Goal: Information Seeking & Learning: Find specific fact

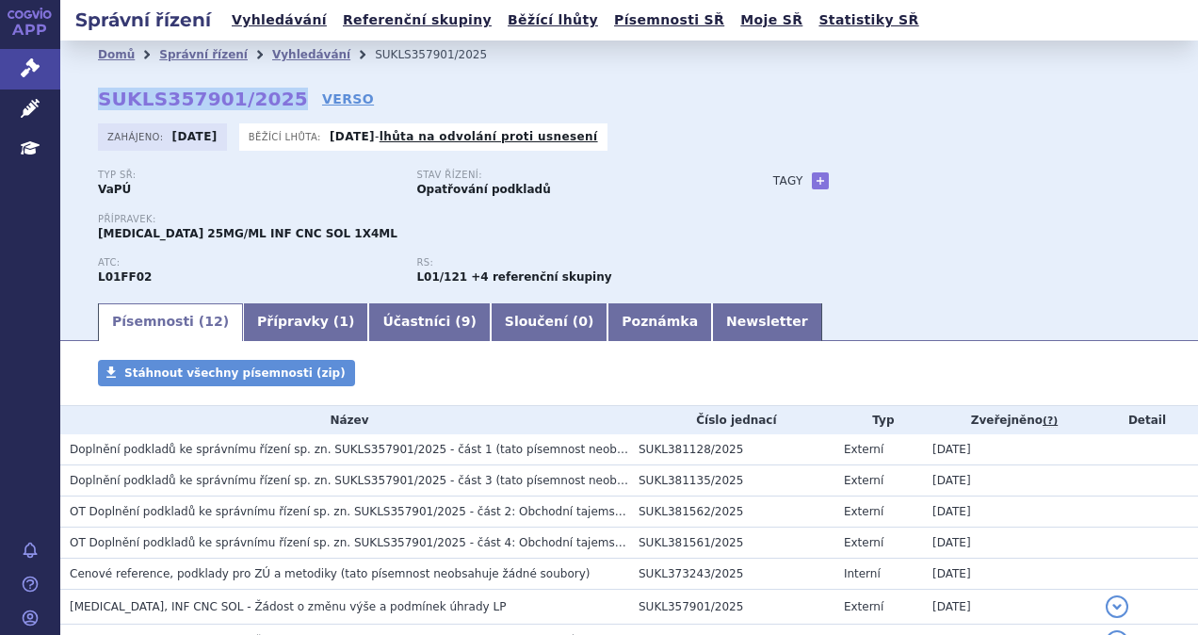
scroll to position [16, 0]
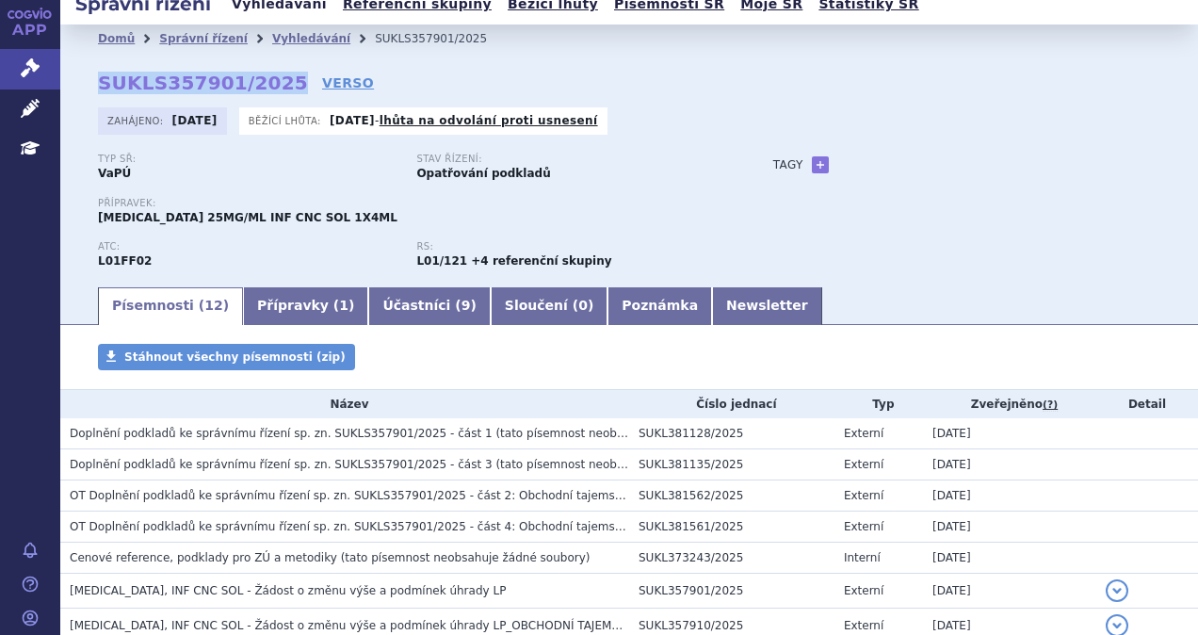
click at [248, 8] on link "Vyhledávání" at bounding box center [279, 4] width 106 height 25
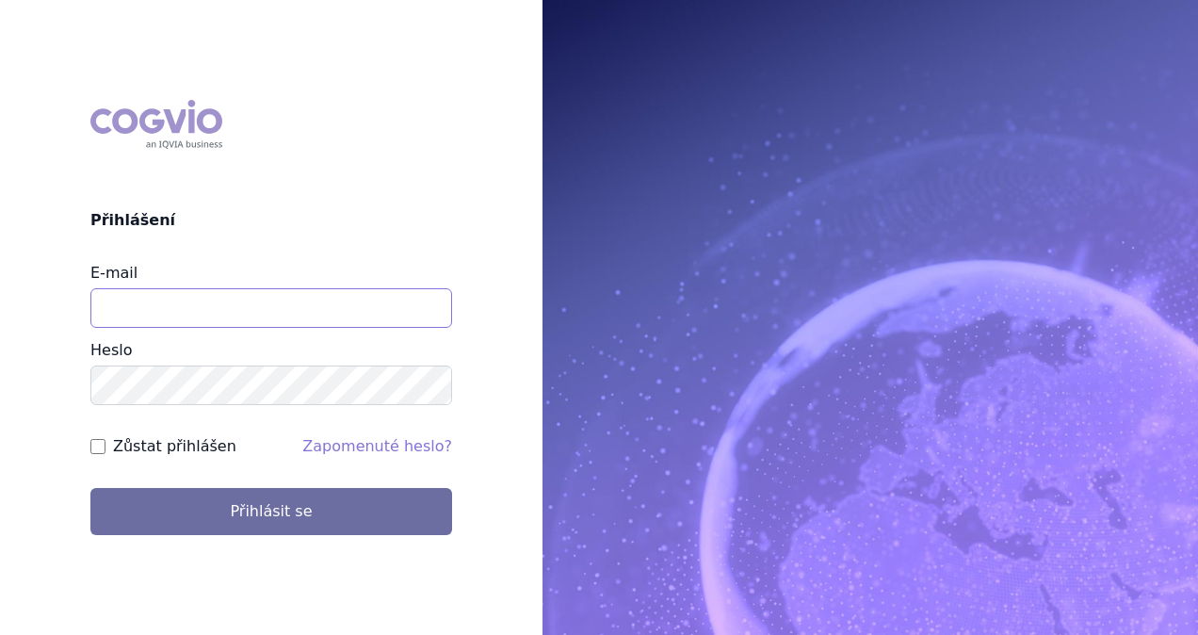
click at [272, 305] on input "E-mail" at bounding box center [271, 308] width 362 height 40
type input "michaela.x.tauchmanova@gsk.com"
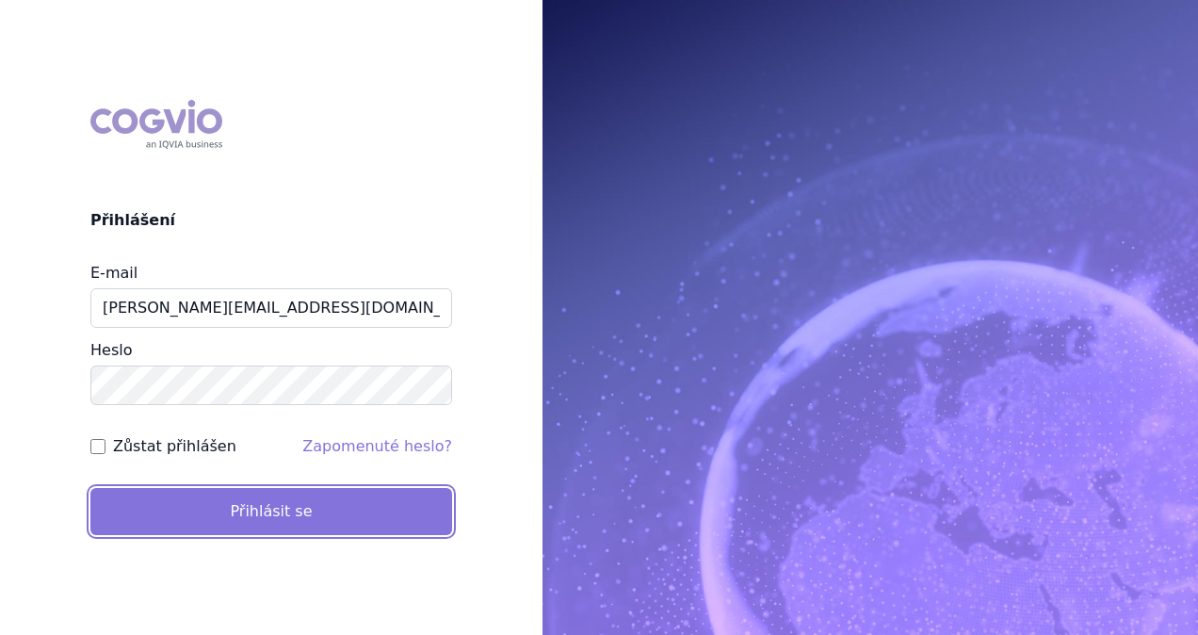
click at [287, 527] on button "Přihlásit se" at bounding box center [271, 511] width 362 height 47
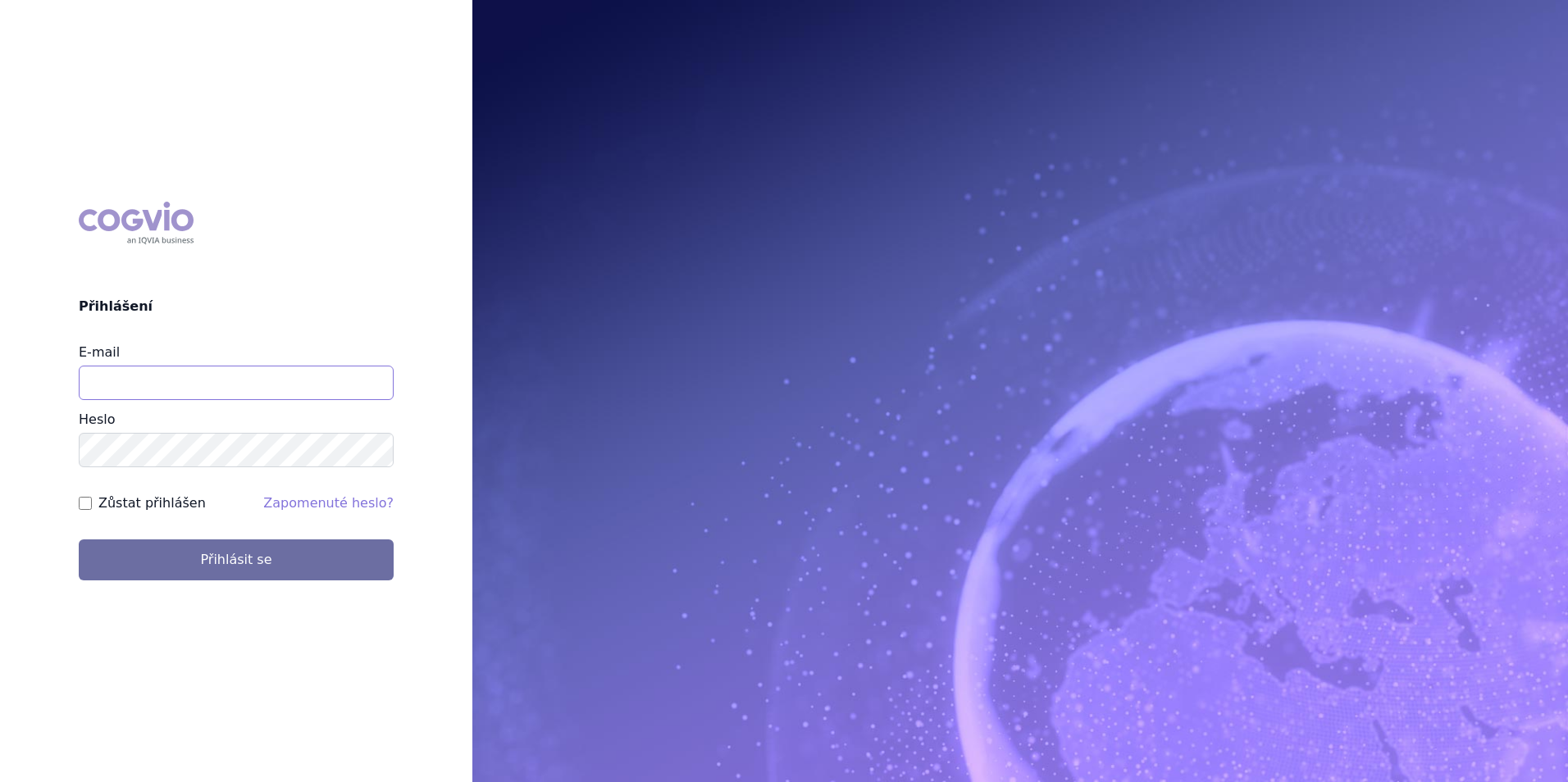
click at [170, 377] on input "E-mail" at bounding box center [236, 383] width 315 height 35
type input "michaela.x.tauchmanova@gsk.com"
click at [193, 592] on div "COGVIO Přihlášení E-mail michaela.x.tauchmanova@gsk.com Heslo Zůstat přihlášen …" at bounding box center [236, 391] width 472 height 405
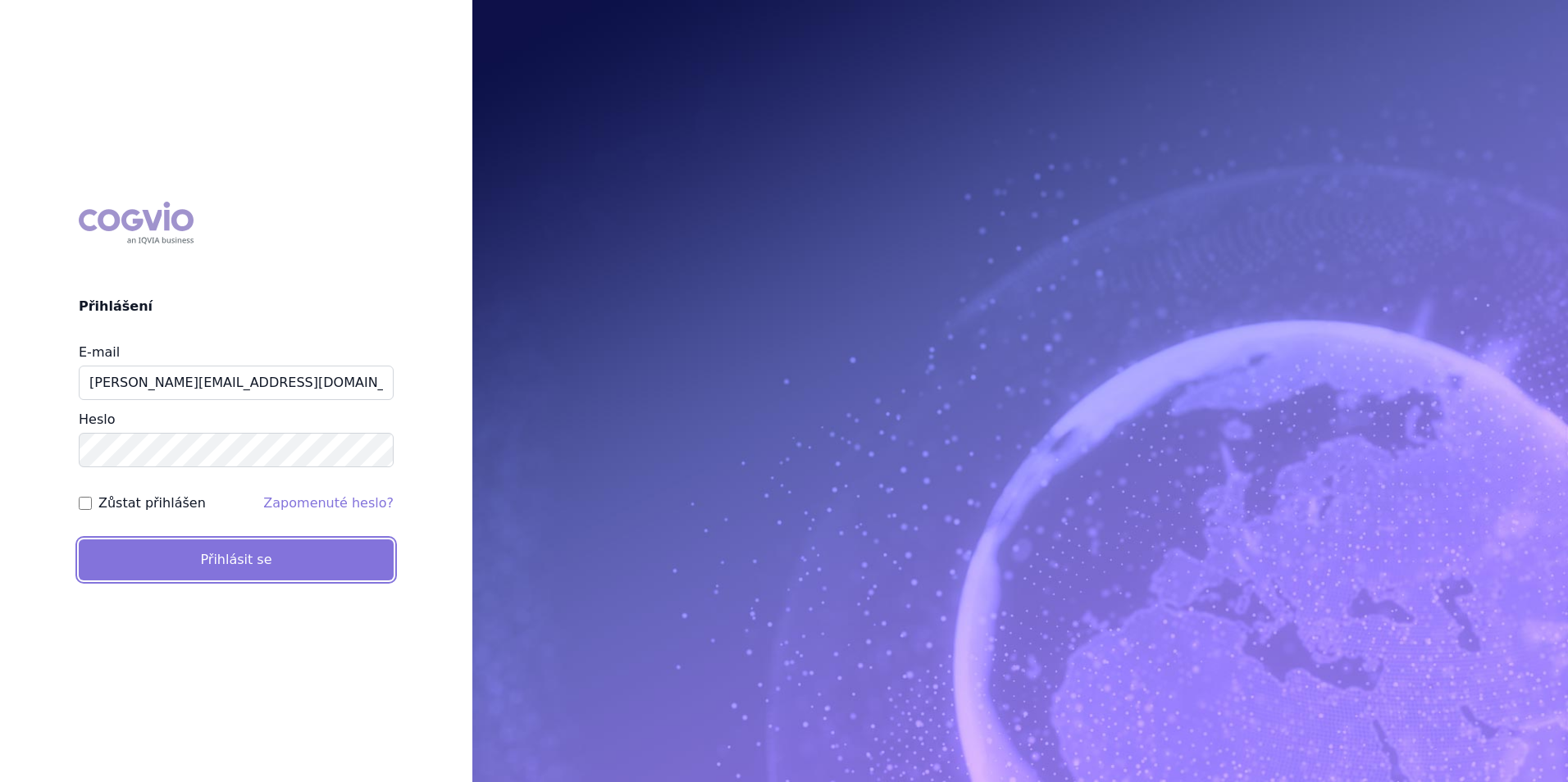
click at [203, 578] on button "Přihlásit se" at bounding box center [236, 559] width 315 height 41
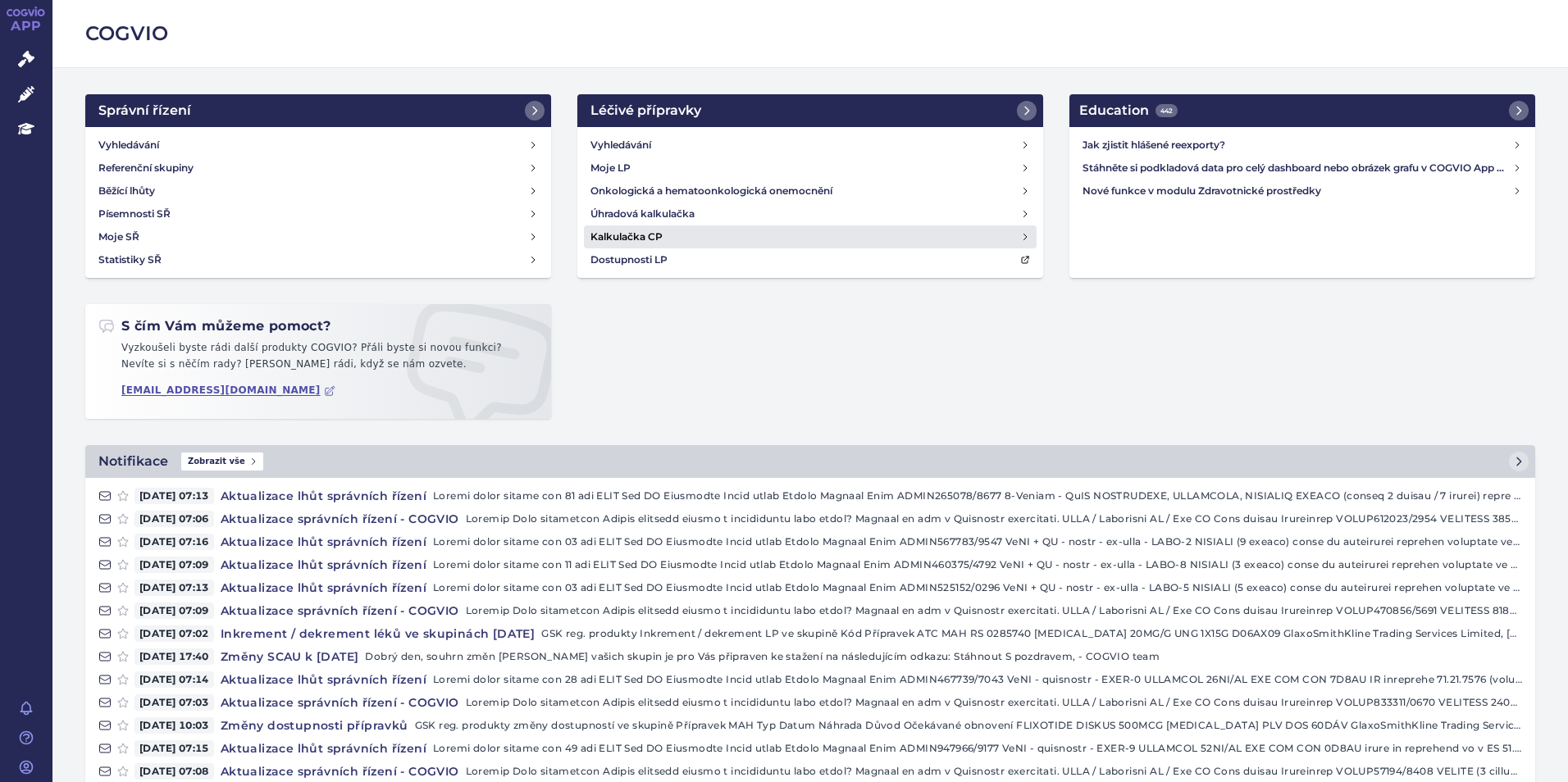
click at [618, 233] on h4 "Kalkulačka CP" at bounding box center [626, 237] width 72 height 17
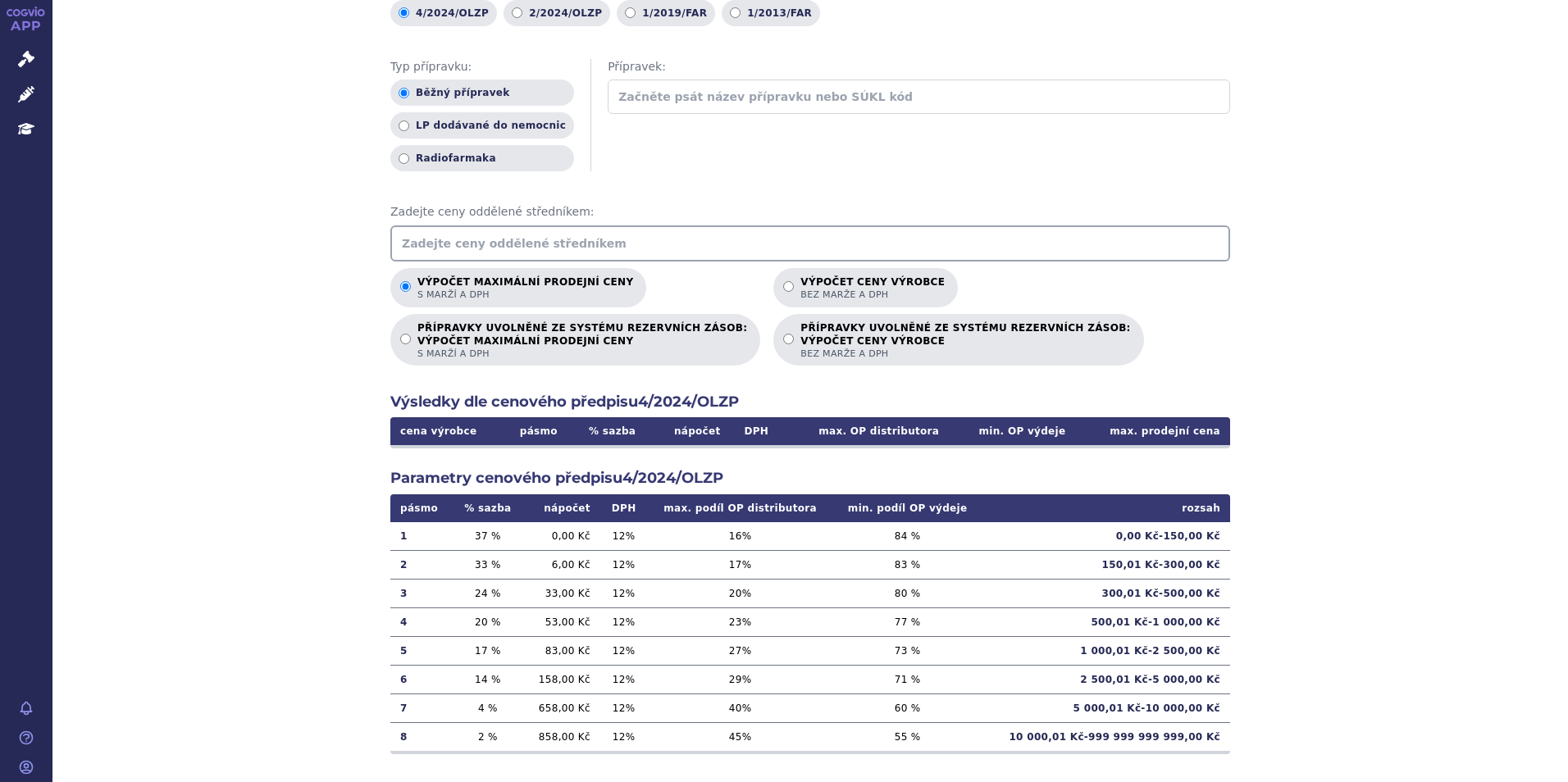
scroll to position [184, 0]
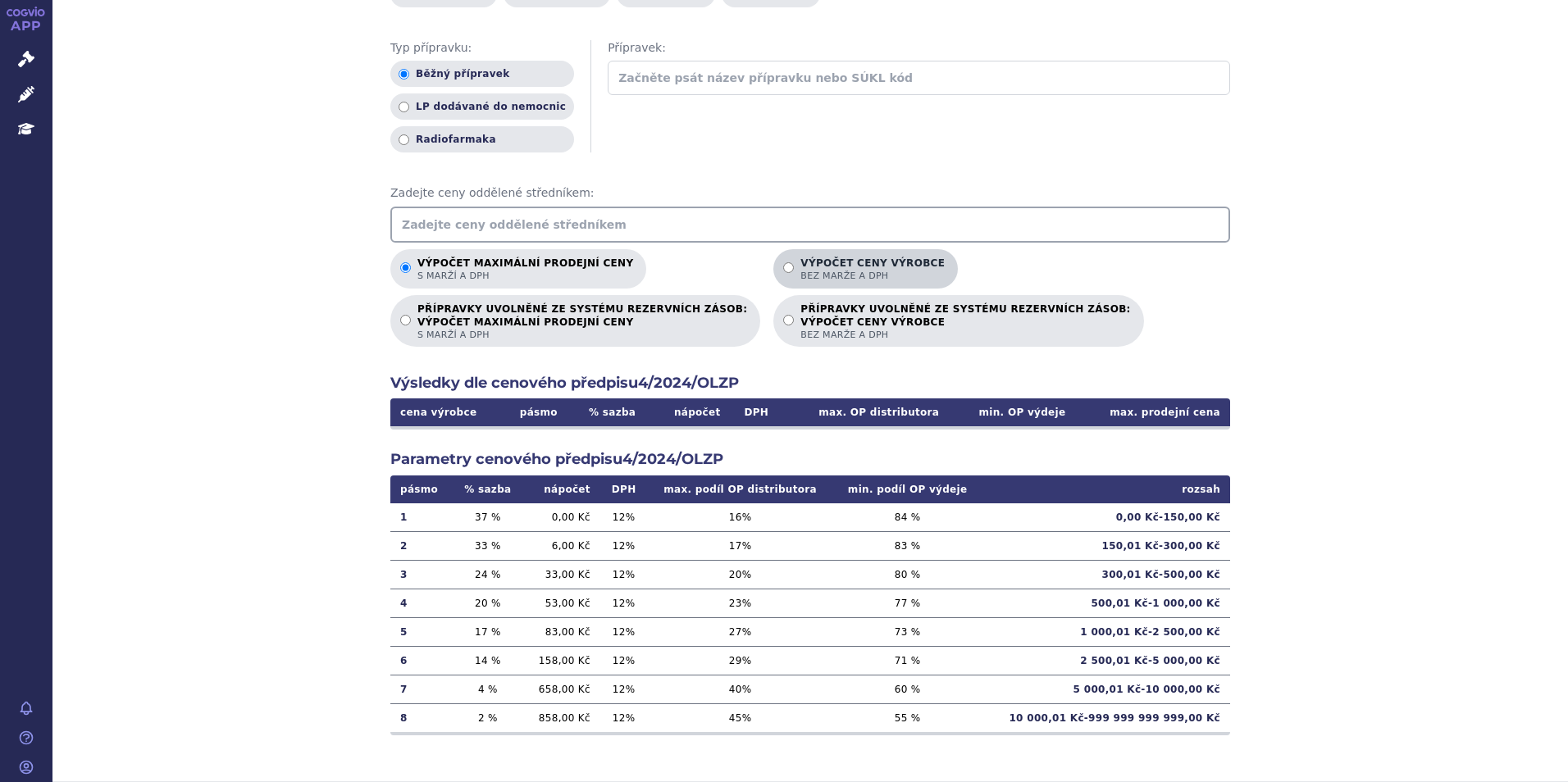
click at [801, 265] on p "Výpočet ceny výrobce bez marže a DPH" at bounding box center [873, 270] width 145 height 24
click at [783, 265] on input "Výpočet ceny výrobce bez marže a DPH" at bounding box center [788, 267] width 10 height 10
radio input "true"
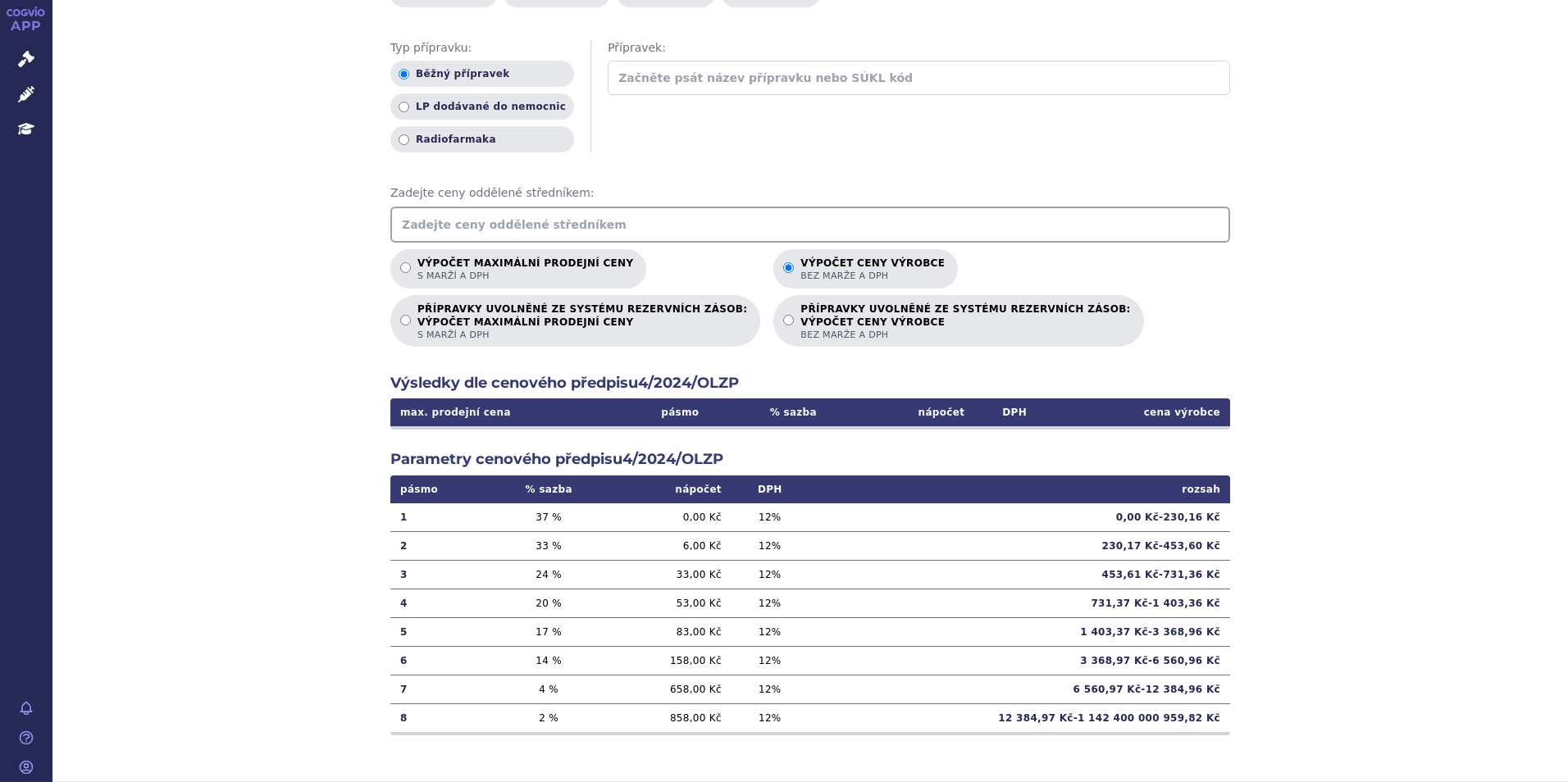
click at [504, 219] on input "text" at bounding box center [810, 224] width 840 height 36
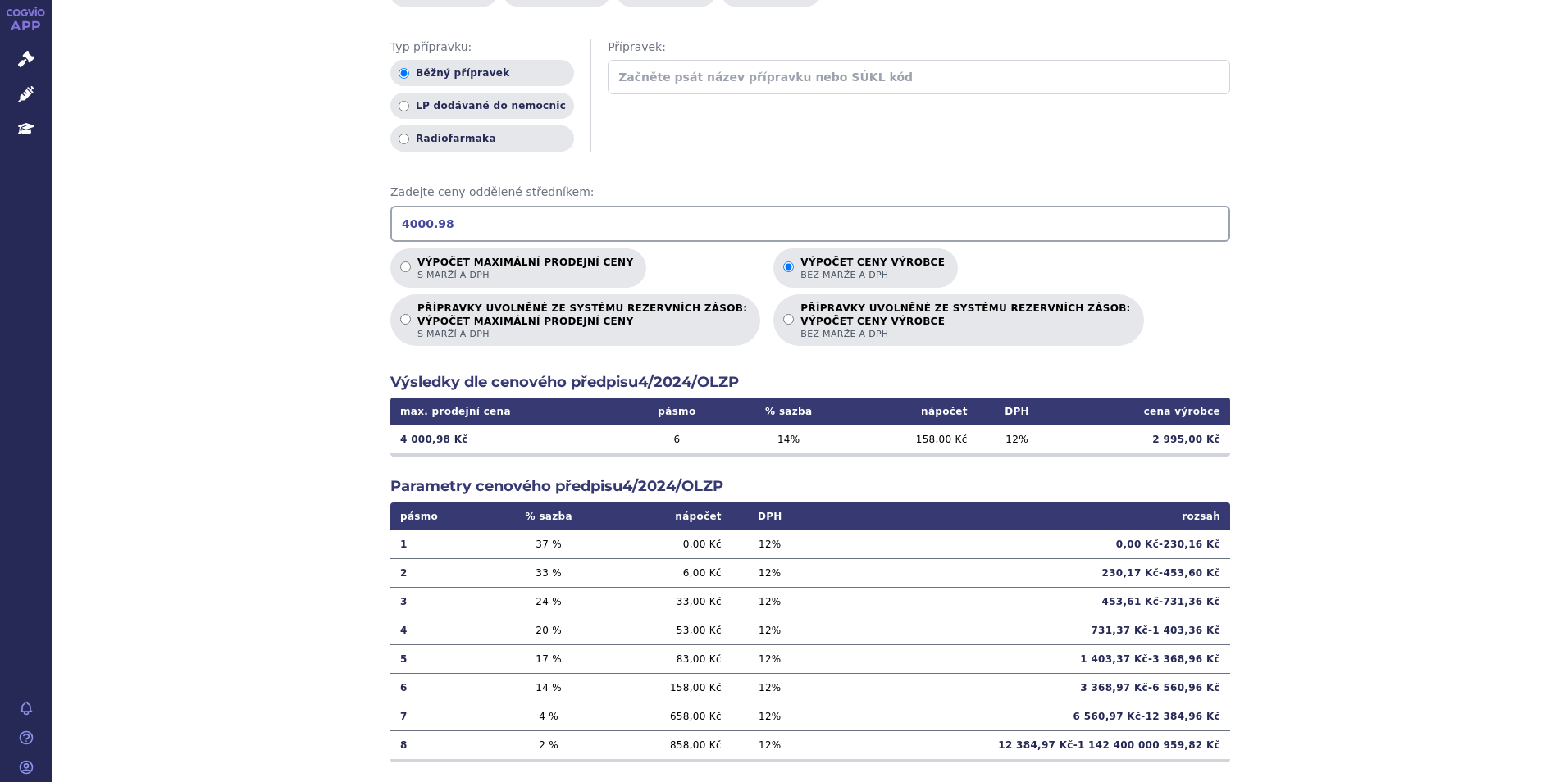
type input "4000.98"
click at [420, 278] on span "s marží a DPH" at bounding box center [525, 275] width 216 height 12
click at [411, 273] on input "Výpočet maximální prodejní ceny s marží a DPH" at bounding box center [405, 266] width 10 height 10
radio input "true"
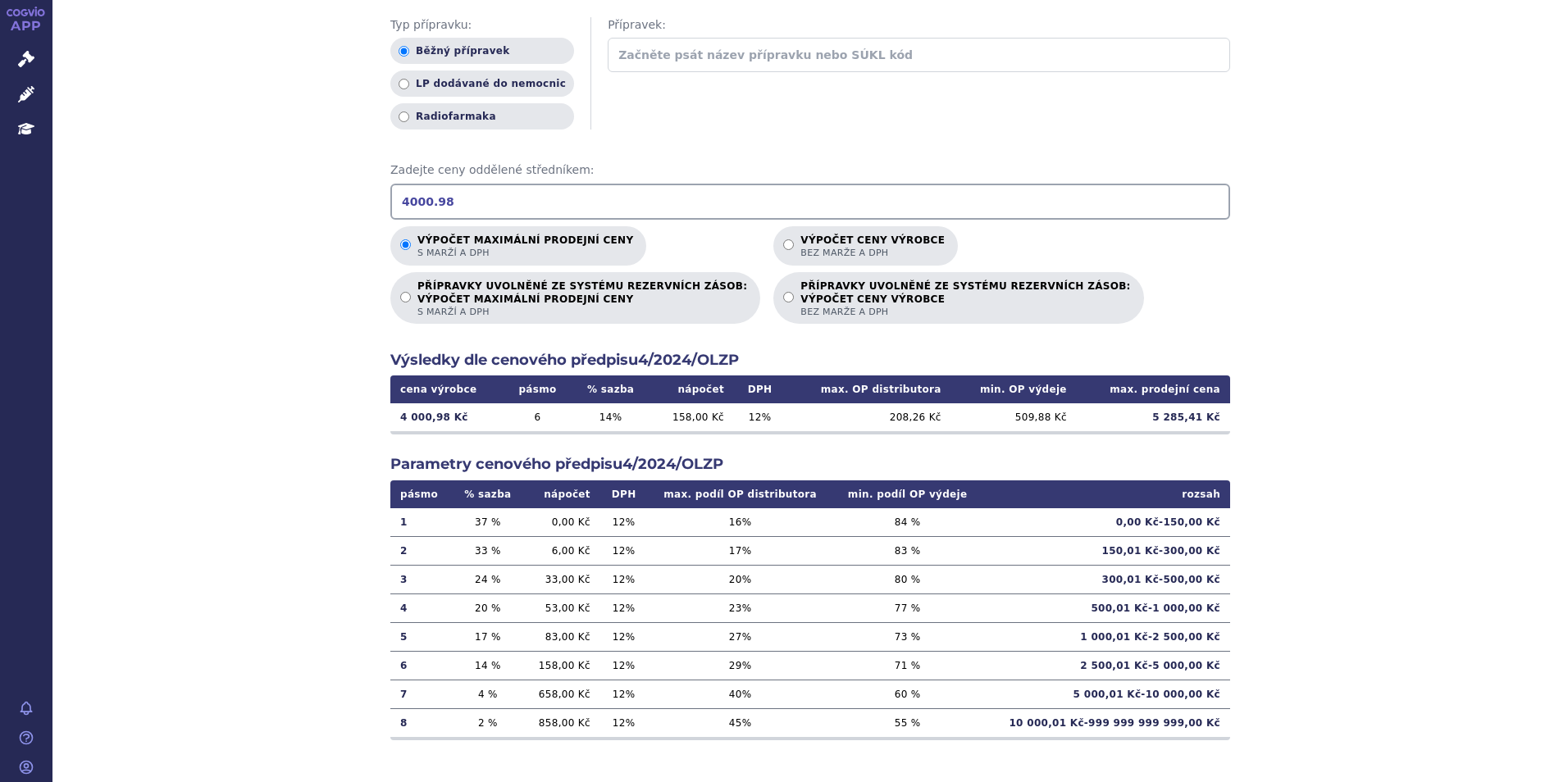
scroll to position [212, 0]
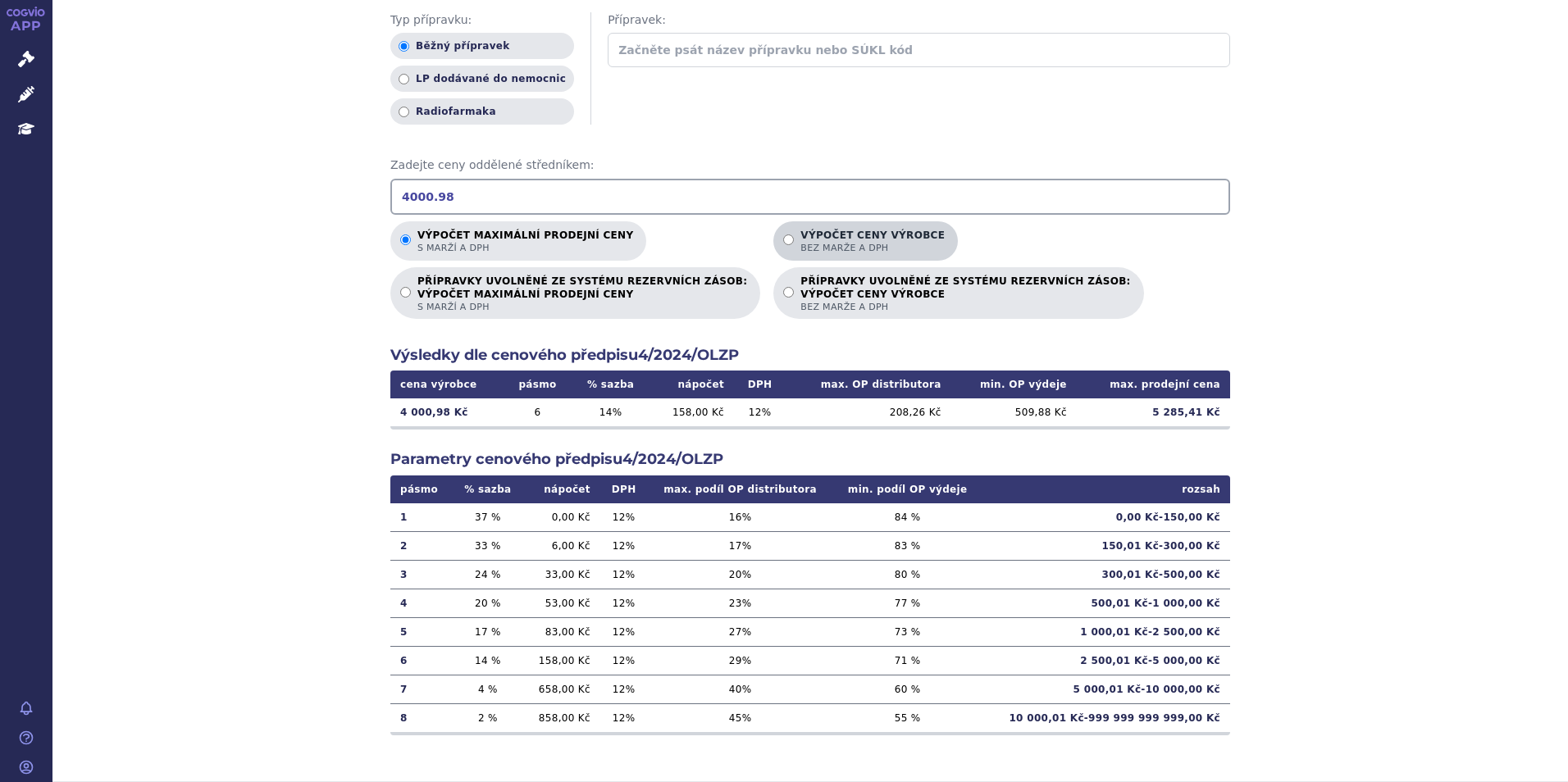
click at [801, 235] on p "Výpočet ceny výrobce bez marže a DPH" at bounding box center [873, 242] width 145 height 24
click at [783, 235] on input "Výpočet ceny výrobce bez marže a DPH" at bounding box center [788, 239] width 10 height 10
radio input "true"
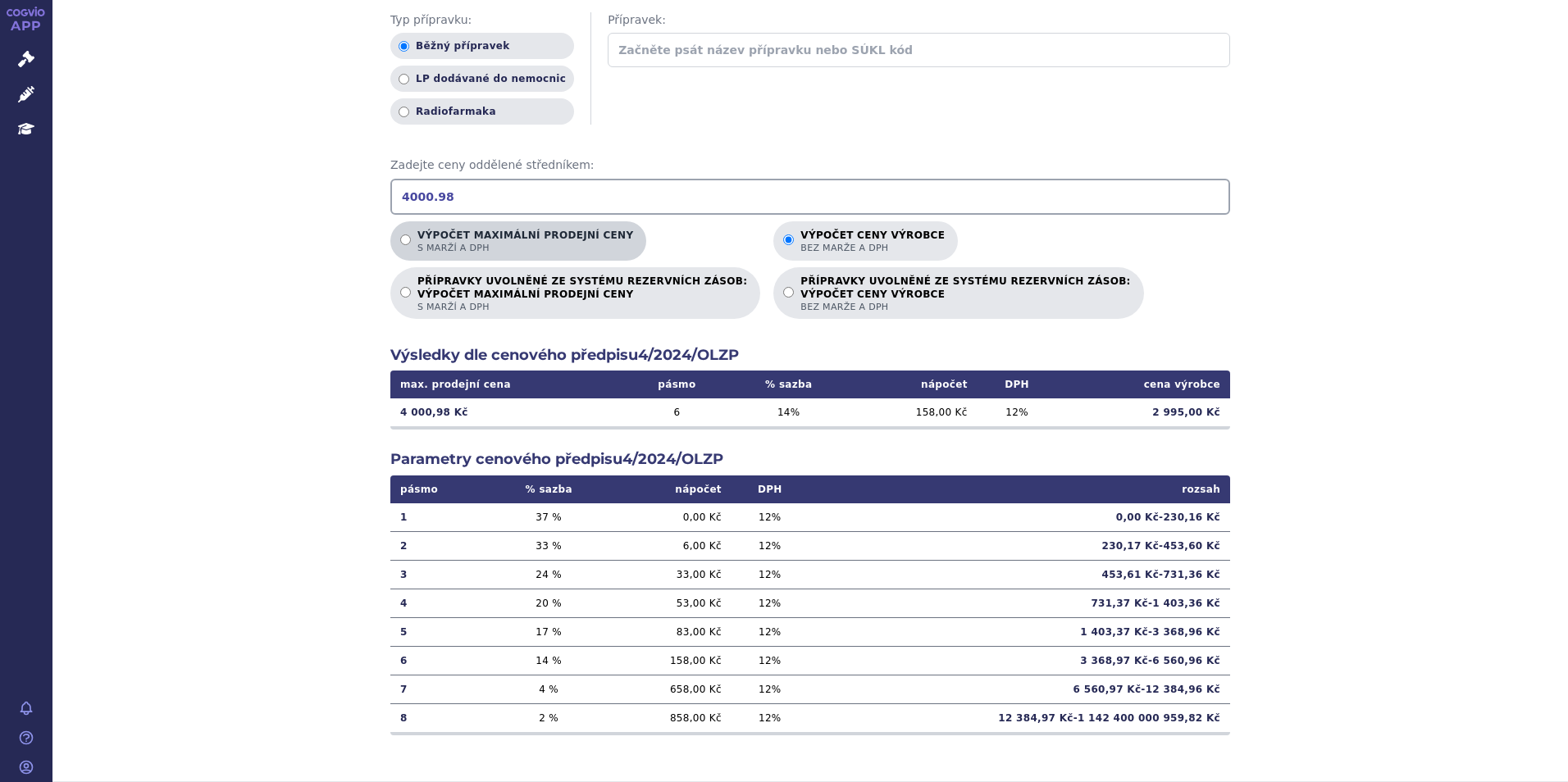
click at [467, 246] on span "s marží a DPH" at bounding box center [525, 248] width 216 height 12
click at [411, 246] on input "Výpočet maximální prodejní ceny s marží a DPH" at bounding box center [405, 239] width 10 height 10
radio input "true"
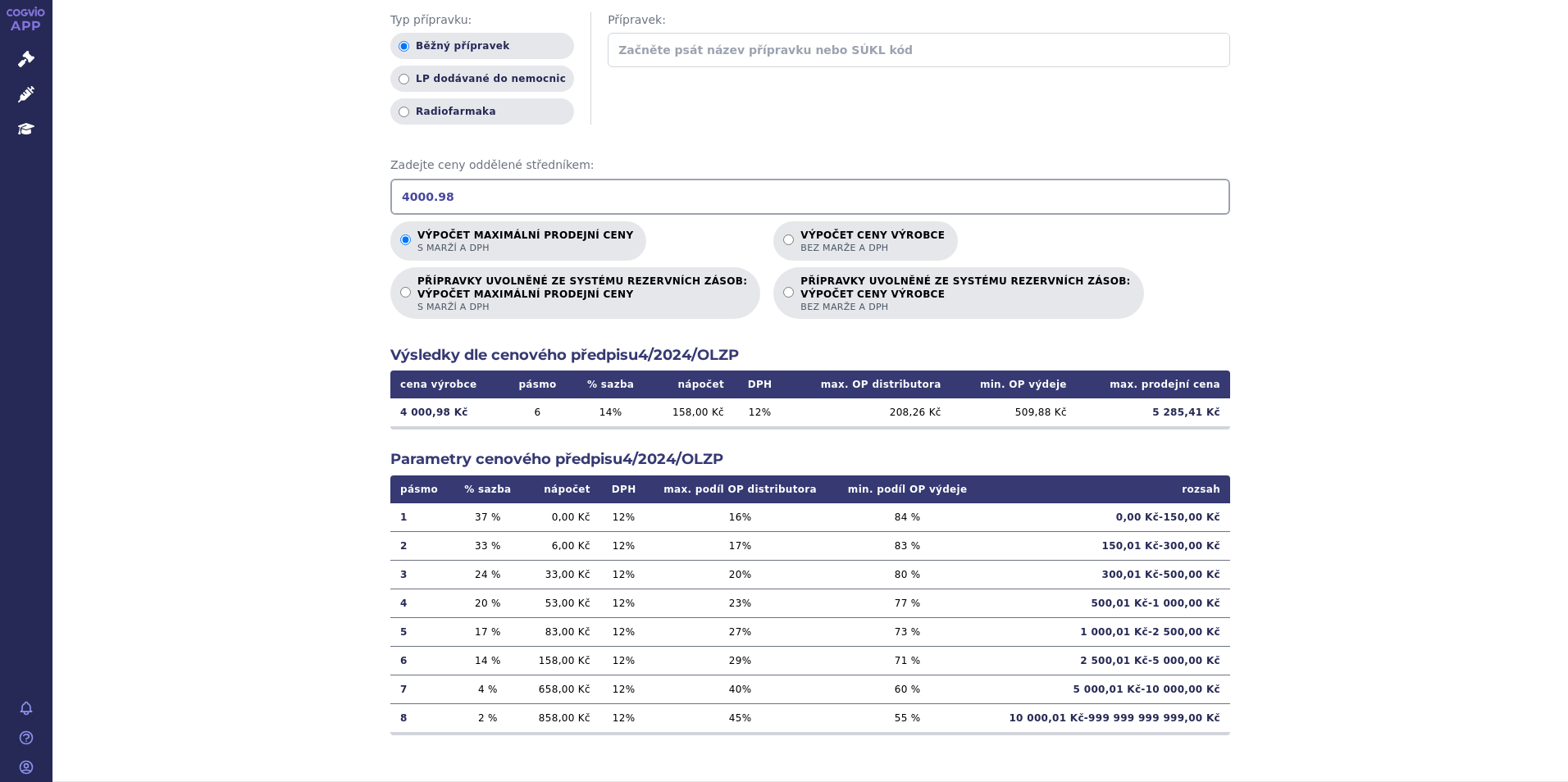
drag, startPoint x: 456, startPoint y: 196, endPoint x: 315, endPoint y: 196, distance: 141.0
click at [315, 196] on div "Výpočet maximální prodejní ceny (s marží a DPH) a ceny výrobce (bez marže a DPH…" at bounding box center [810, 303] width 1516 height 957
type input "505440"
click at [774, 238] on label "Výpočet ceny výrobce bez marže a DPH" at bounding box center [866, 240] width 185 height 39
click at [783, 238] on input "Výpočet ceny výrobce bez marže a DPH" at bounding box center [788, 239] width 10 height 10
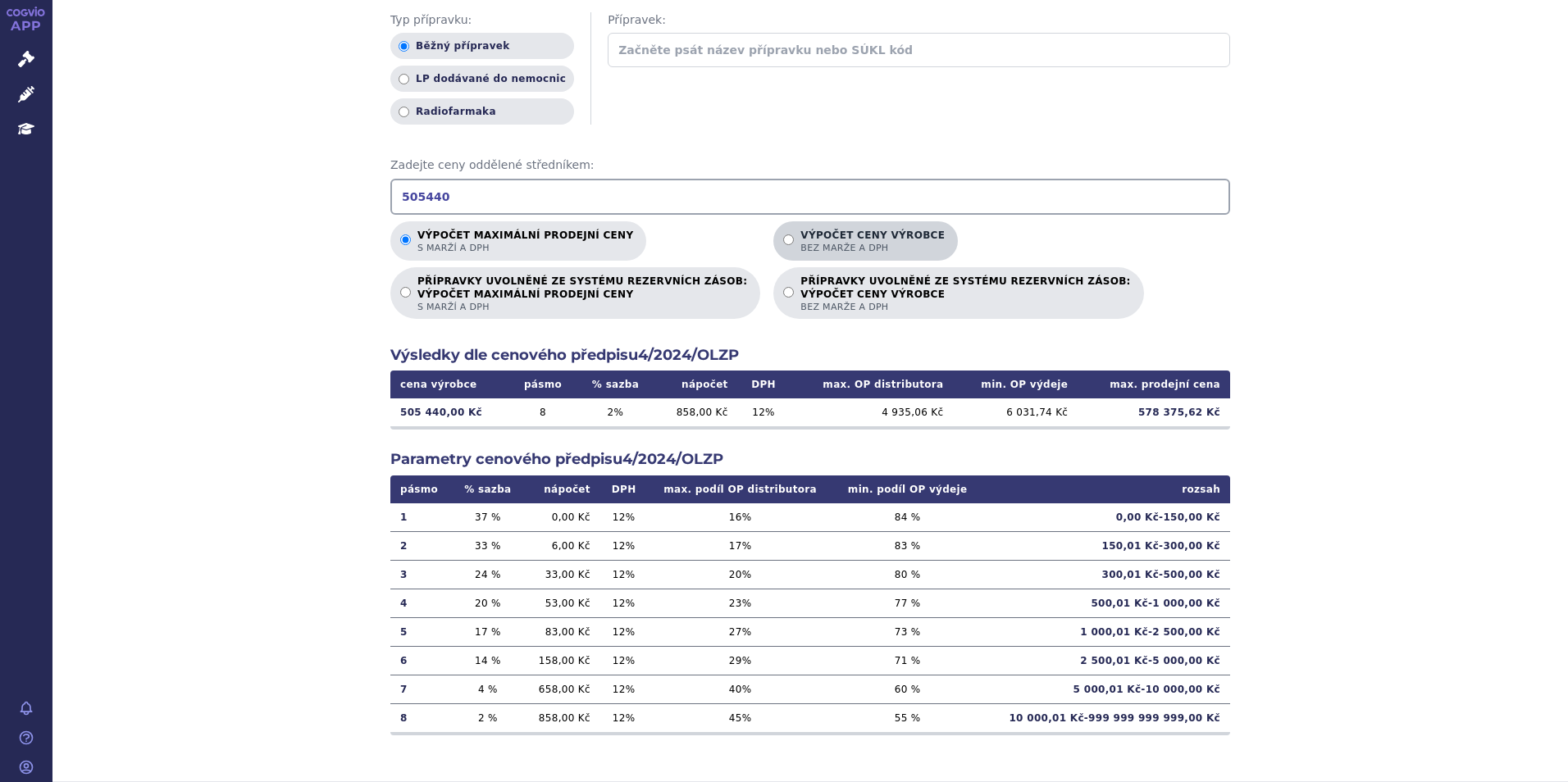
radio input "true"
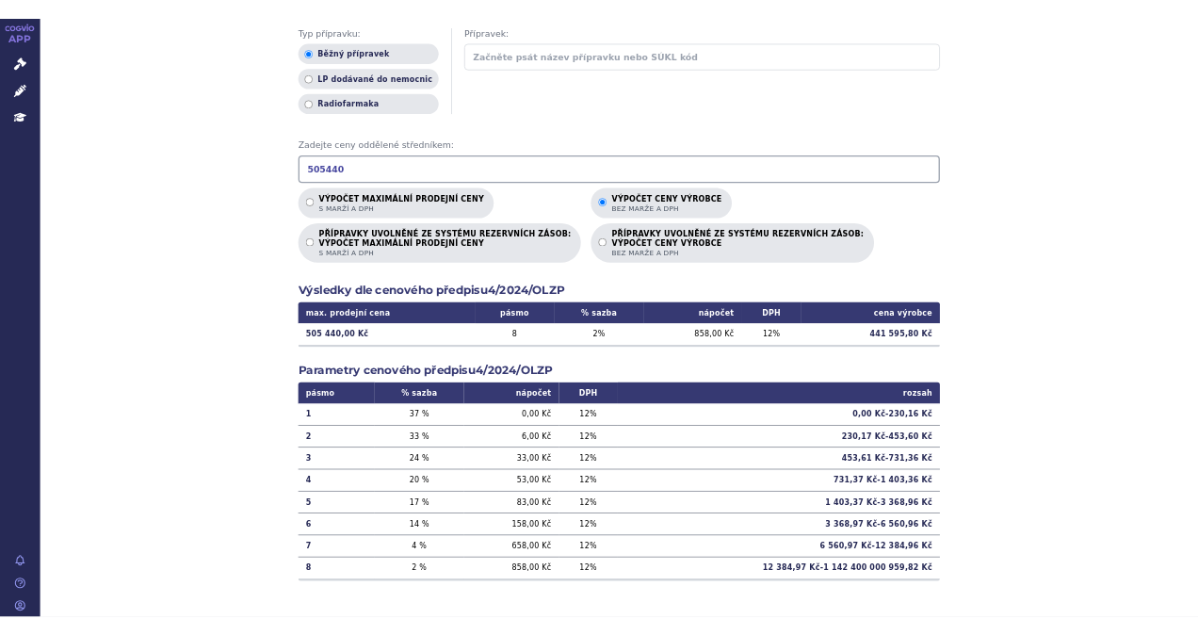
scroll to position [55, 0]
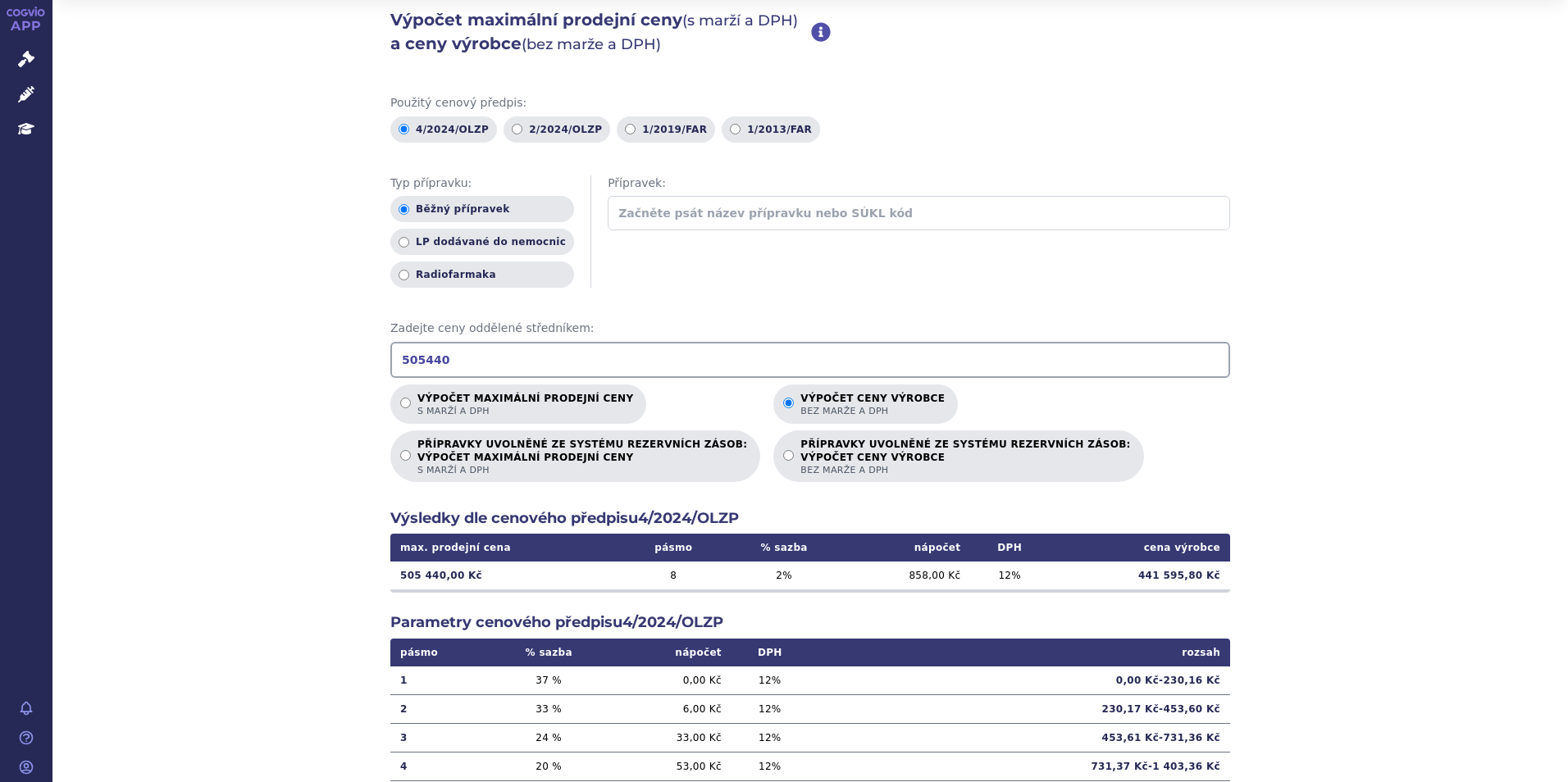
drag, startPoint x: 430, startPoint y: 362, endPoint x: 329, endPoint y: 362, distance: 101.0
click at [329, 362] on div "Výpočet maximální prodejní ceny (s marží a DPH) a ceny výrobce (bez marže a DPH…" at bounding box center [810, 467] width 1516 height 957
type input "4000.98"
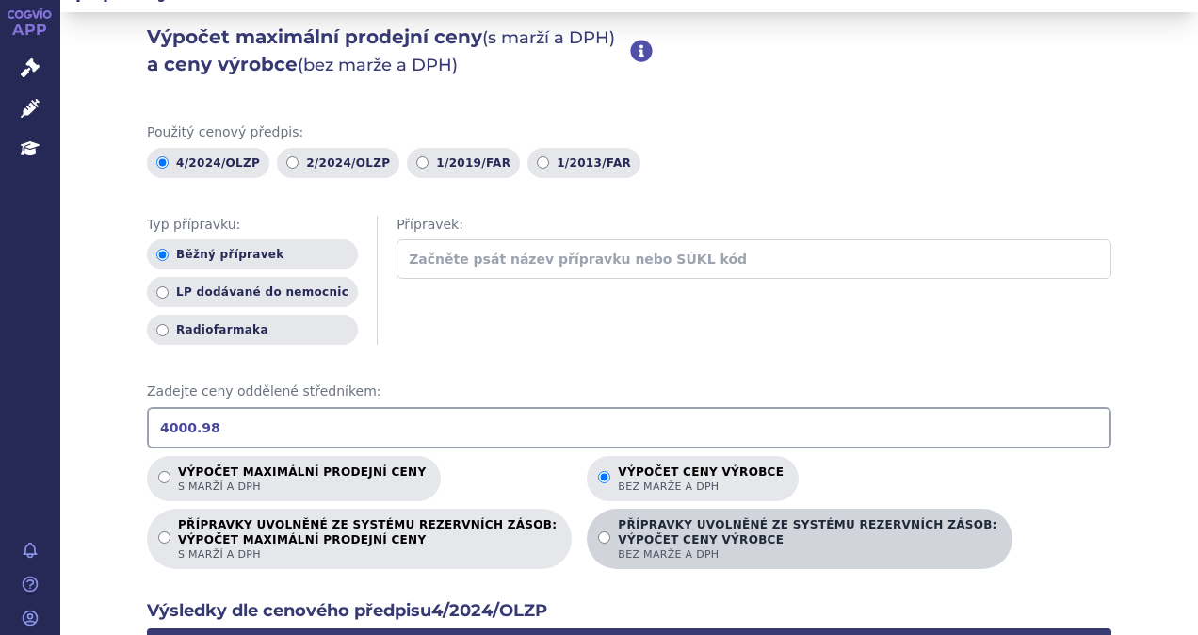
scroll to position [55, 0]
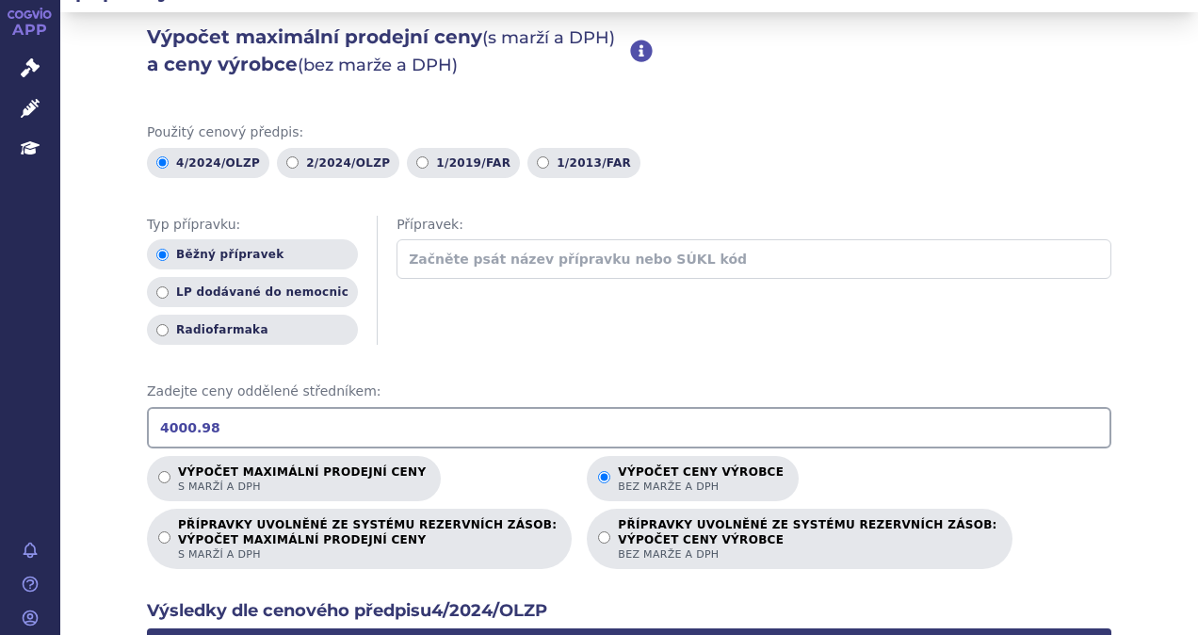
click at [45, 20] on link "APP" at bounding box center [30, 24] width 60 height 49
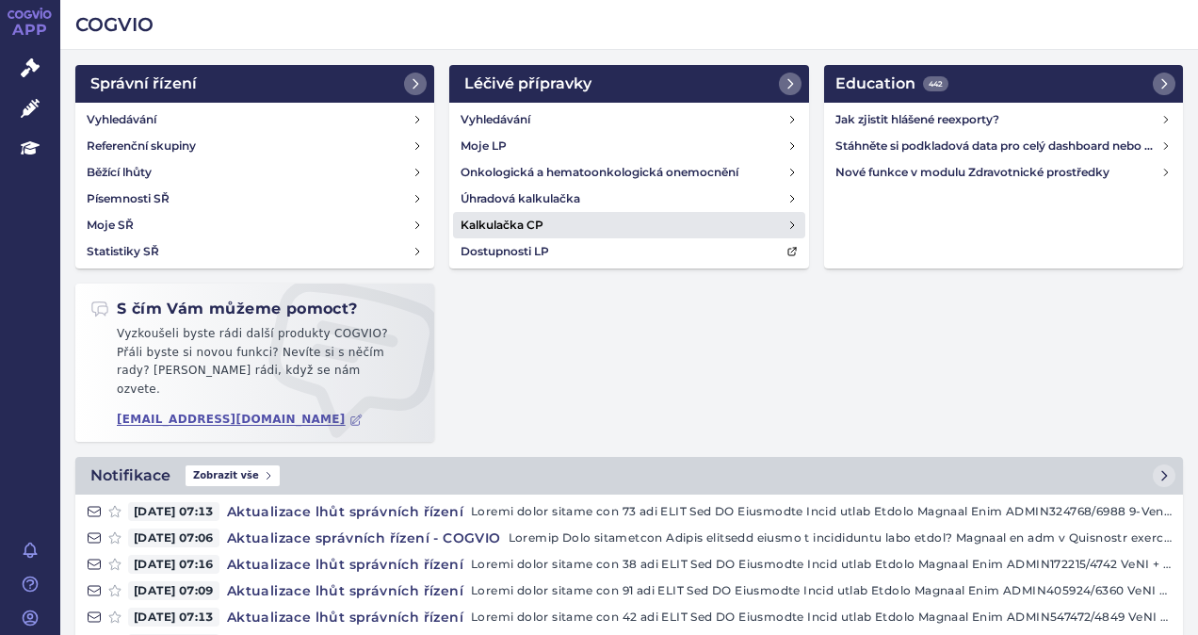
click at [508, 221] on h4 "Kalkulačka CP" at bounding box center [501, 225] width 83 height 19
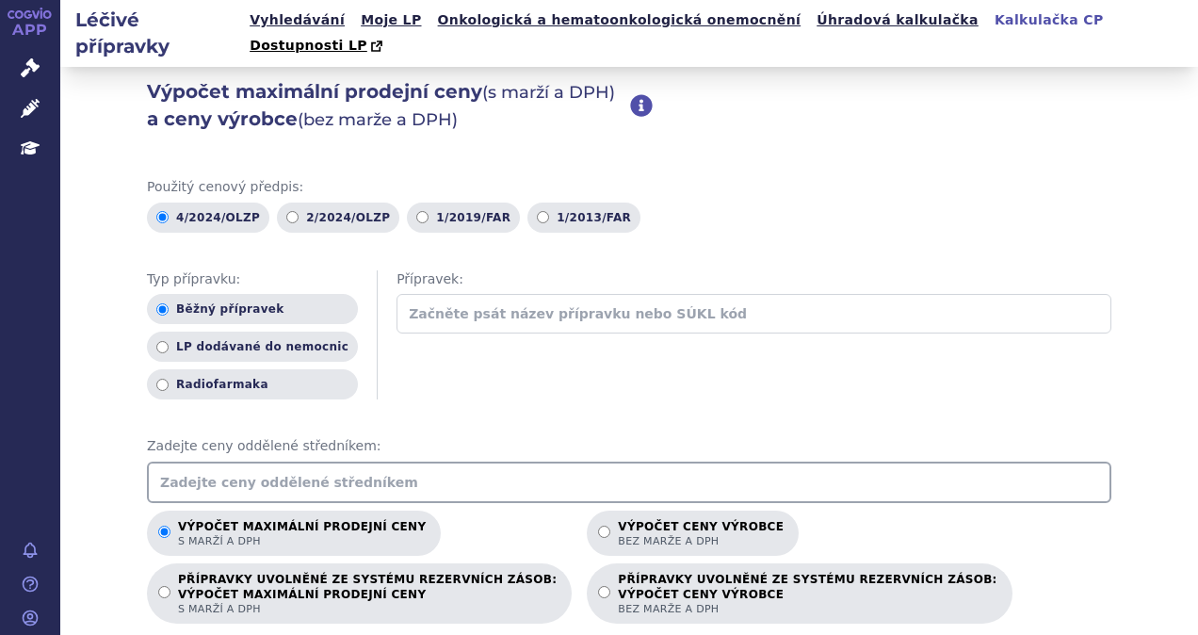
click at [348, 461] on input "text" at bounding box center [629, 481] width 964 height 41
type input "3903.63"
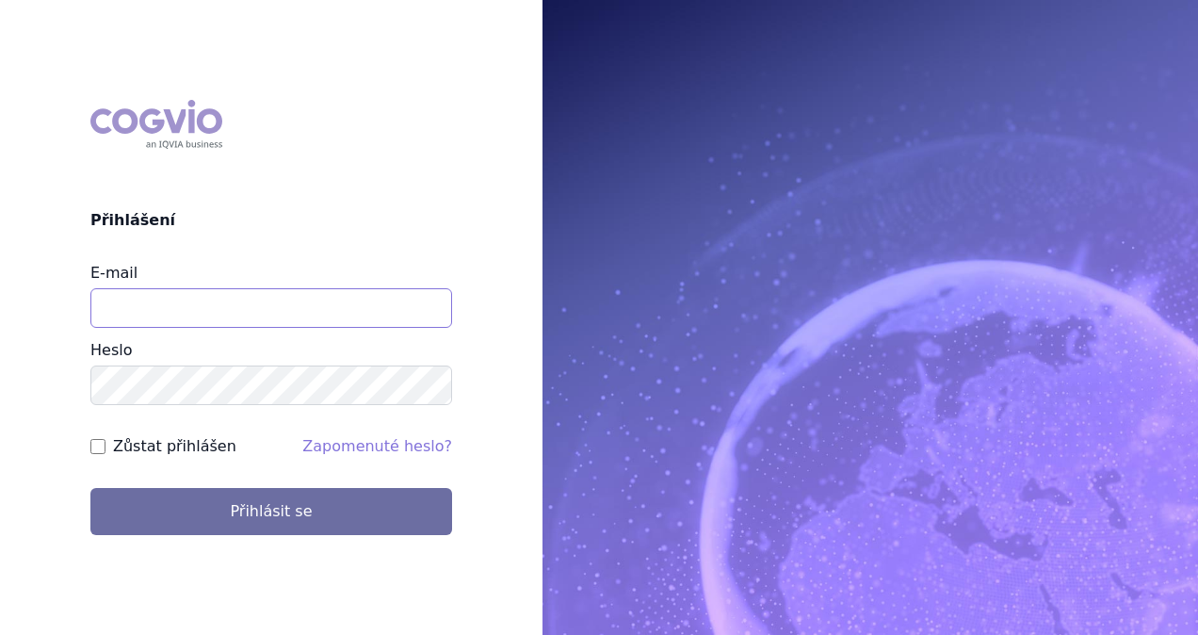
click at [278, 311] on input "E-mail" at bounding box center [271, 308] width 362 height 40
type input "[PERSON_NAME][EMAIL_ADDRESS][DOMAIN_NAME]"
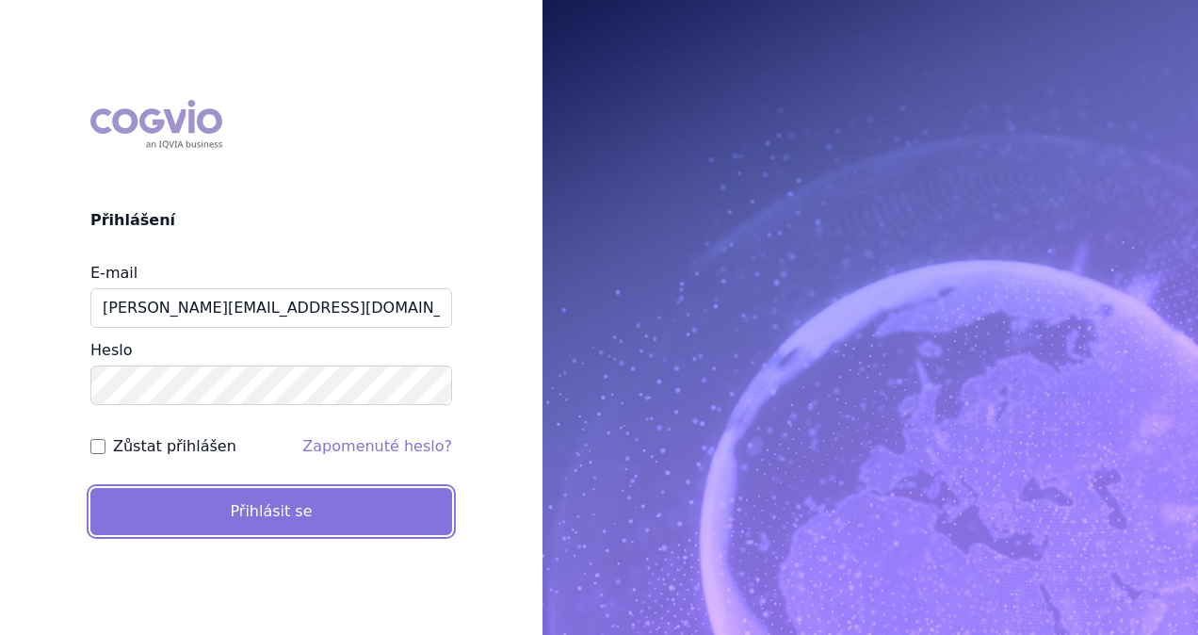
click at [288, 501] on button "Přihlásit se" at bounding box center [271, 511] width 362 height 47
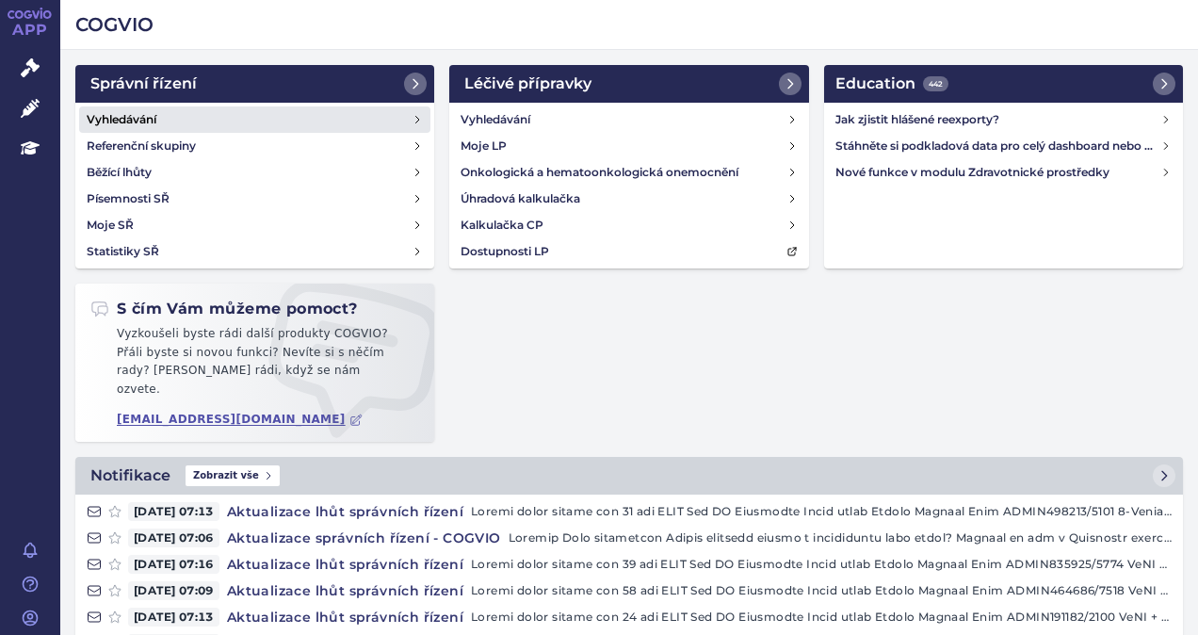
click at [134, 117] on h4 "Vyhledávání" at bounding box center [122, 119] width 70 height 19
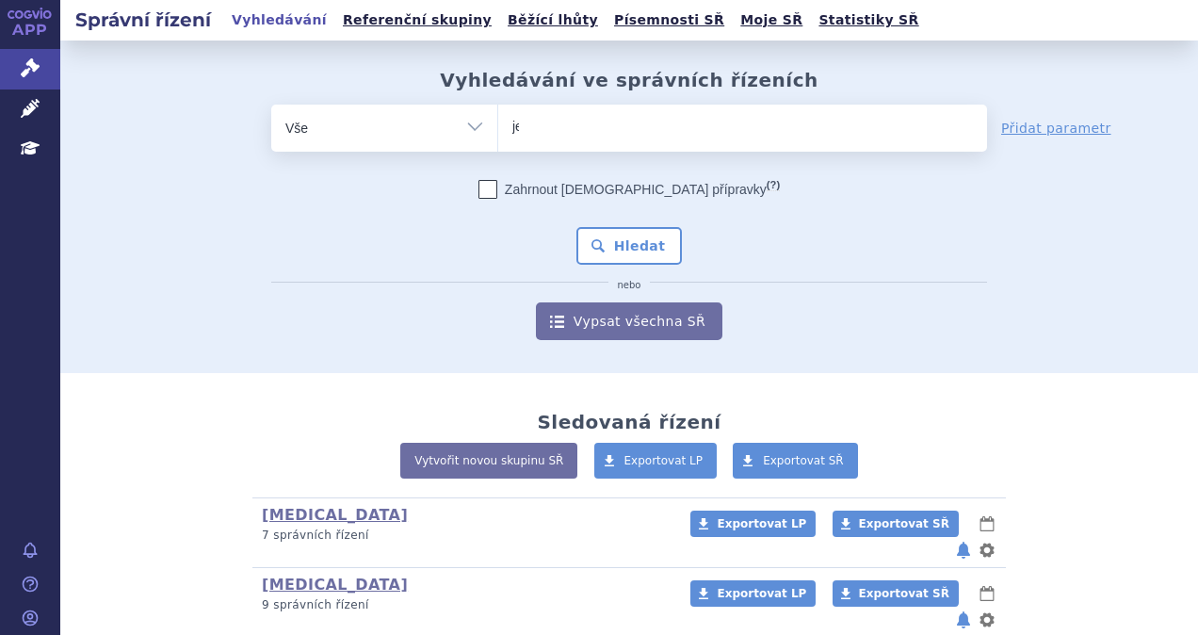
type input "jem"
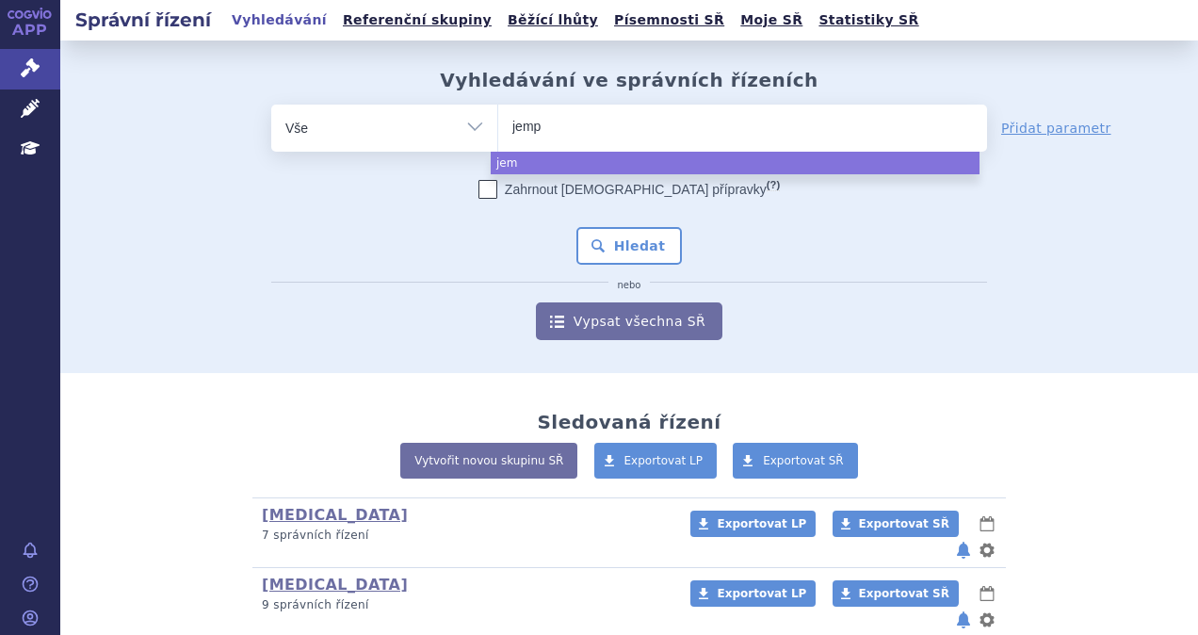
type input "jempe"
type input "jemperl"
type input "[MEDICAL_DATA]"
select select "jemperli"
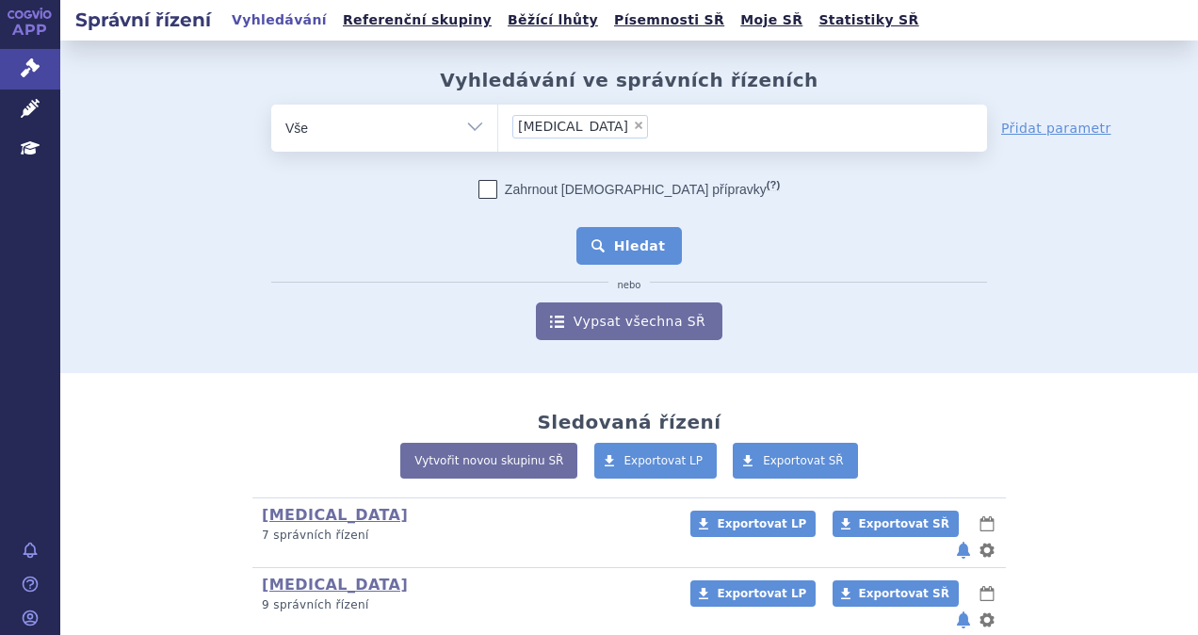
click at [636, 234] on button "Hledat" at bounding box center [629, 246] width 106 height 38
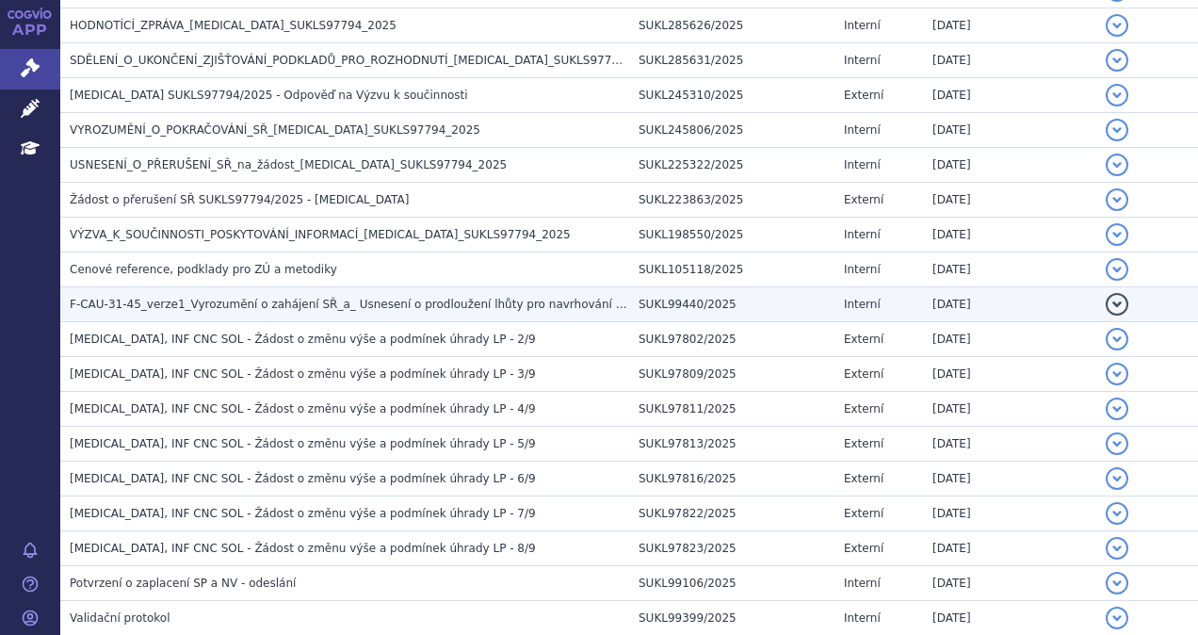
scroll to position [471, 0]
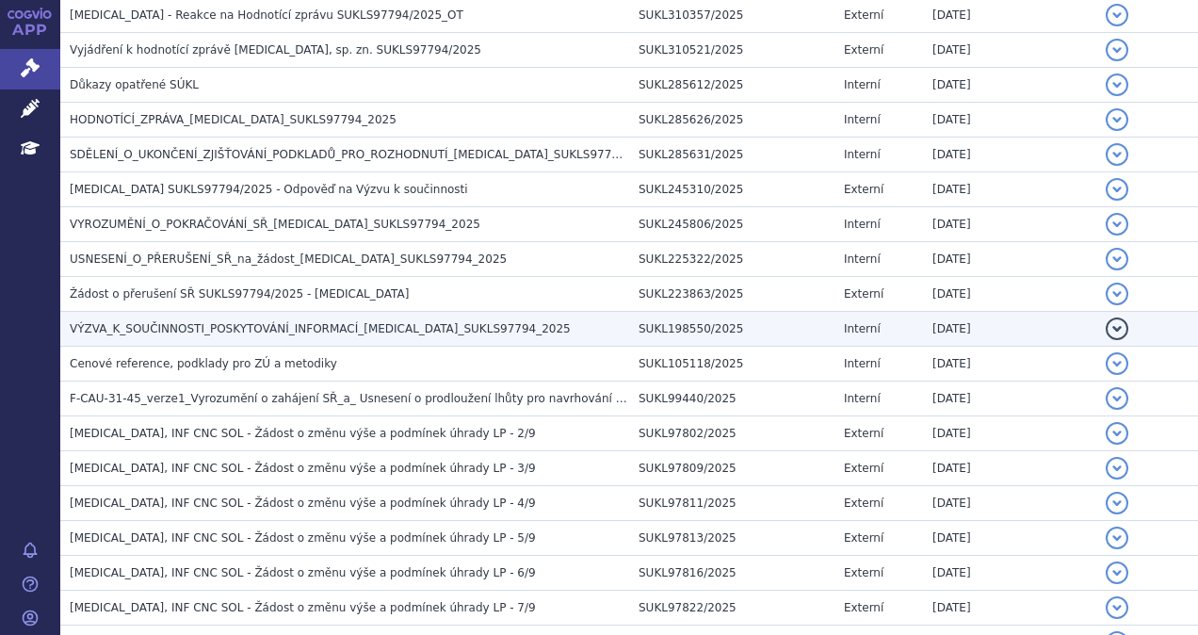
click at [301, 327] on span "VÝZVA_K_SOUČINNOSTI_POSKYTOVÁNÍ_INFORMACÍ_[MEDICAL_DATA]_SUKLS97794_2025" at bounding box center [320, 328] width 501 height 13
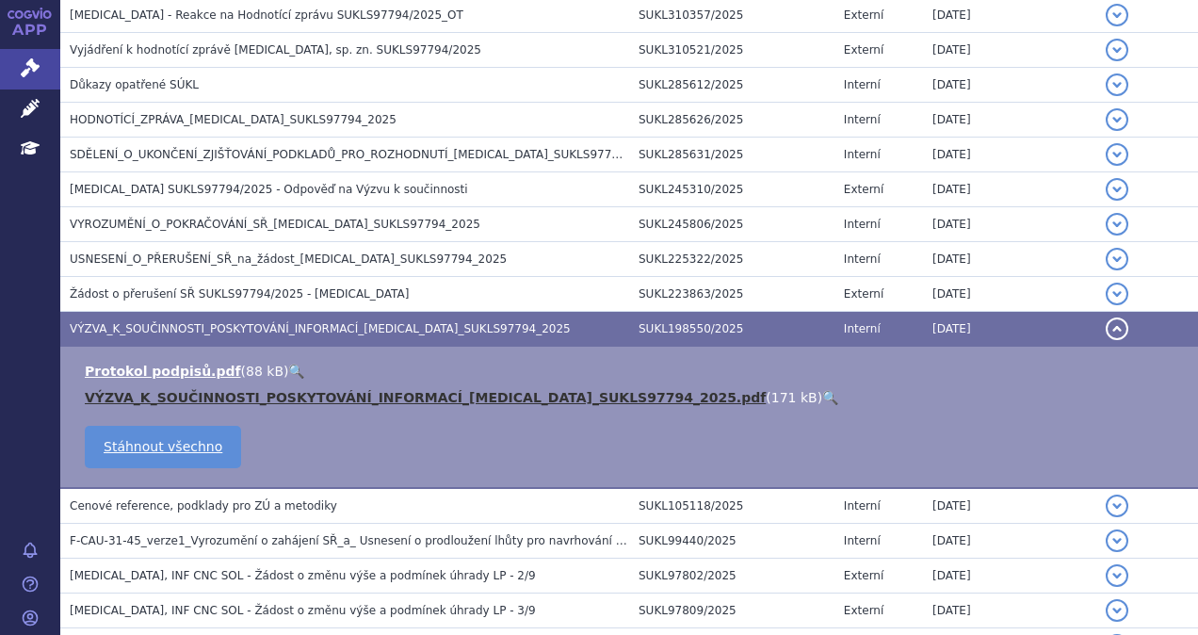
click at [239, 401] on link "VÝZVA_K_SOUČINNOSTI_POSKYTOVÁNÍ_INFORMACÍ_JEMPERLI_SUKLS97794_2025.pdf" at bounding box center [425, 397] width 681 height 15
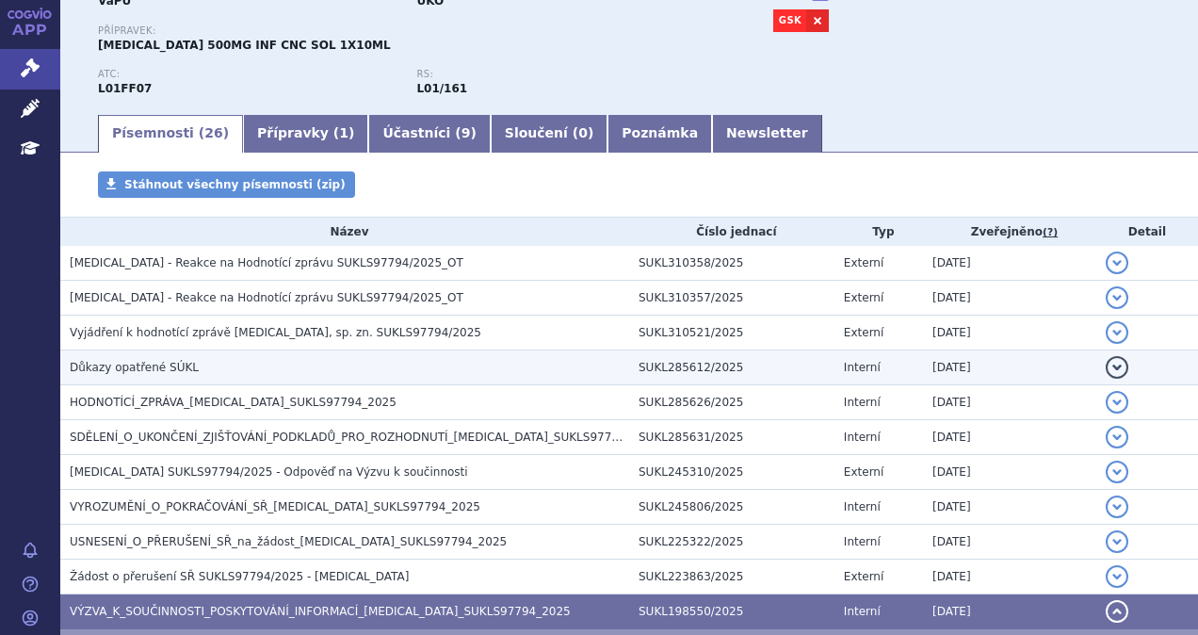
scroll to position [0, 0]
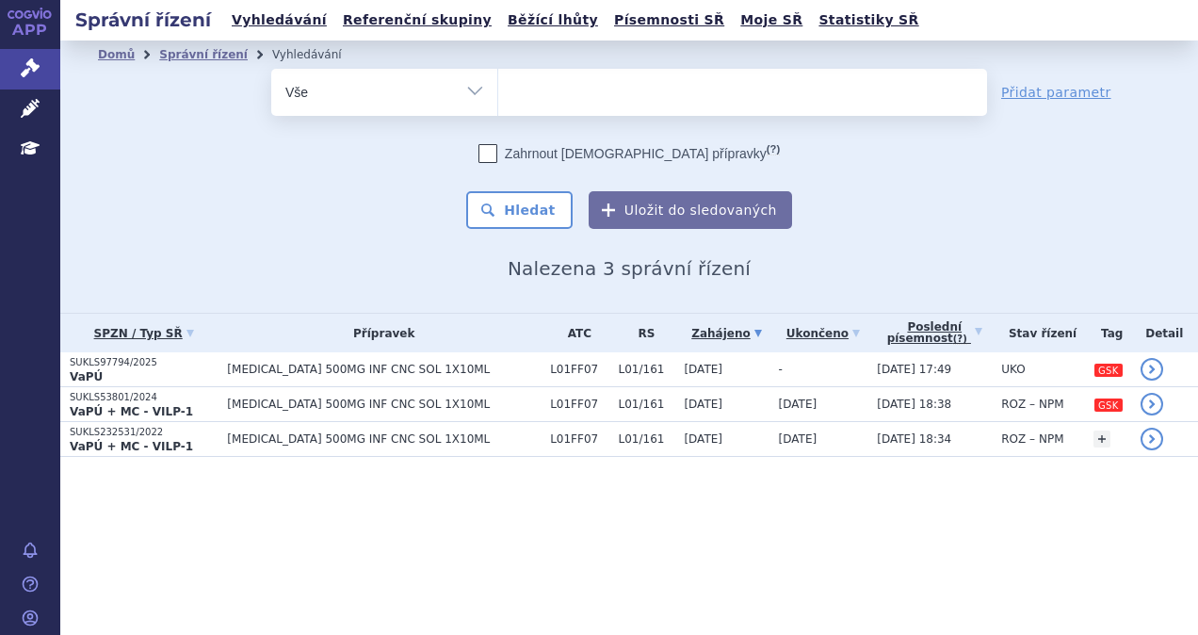
select select
click at [571, 92] on ul at bounding box center [742, 89] width 489 height 40
click at [498, 92] on select "jemperli" at bounding box center [497, 91] width 1 height 47
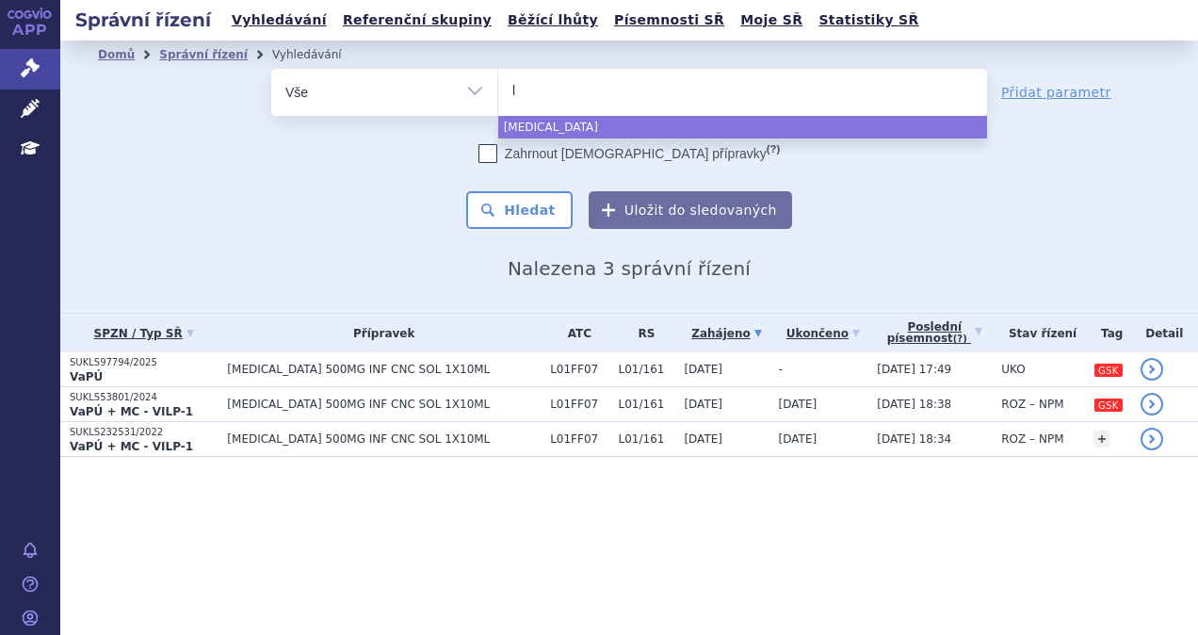
type input "ly"
type input "lyn"
type input "lyna"
type input "lyn"
type input "lynpa"
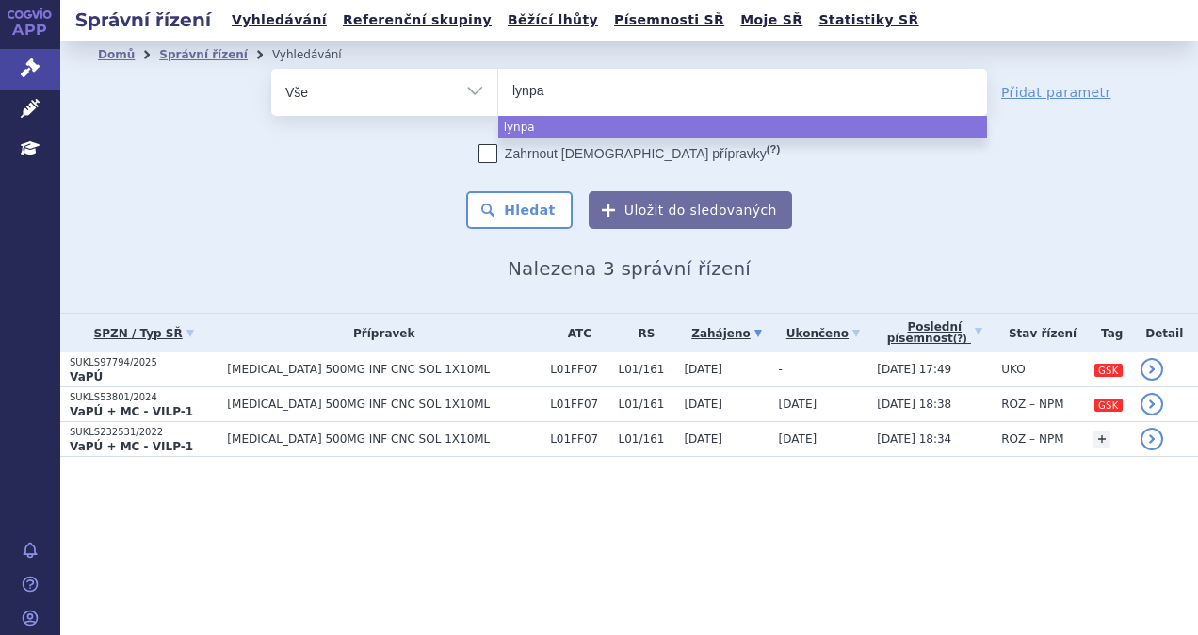
type input "lynp"
type input "ly"
type input "l"
type input "p"
type input "om"
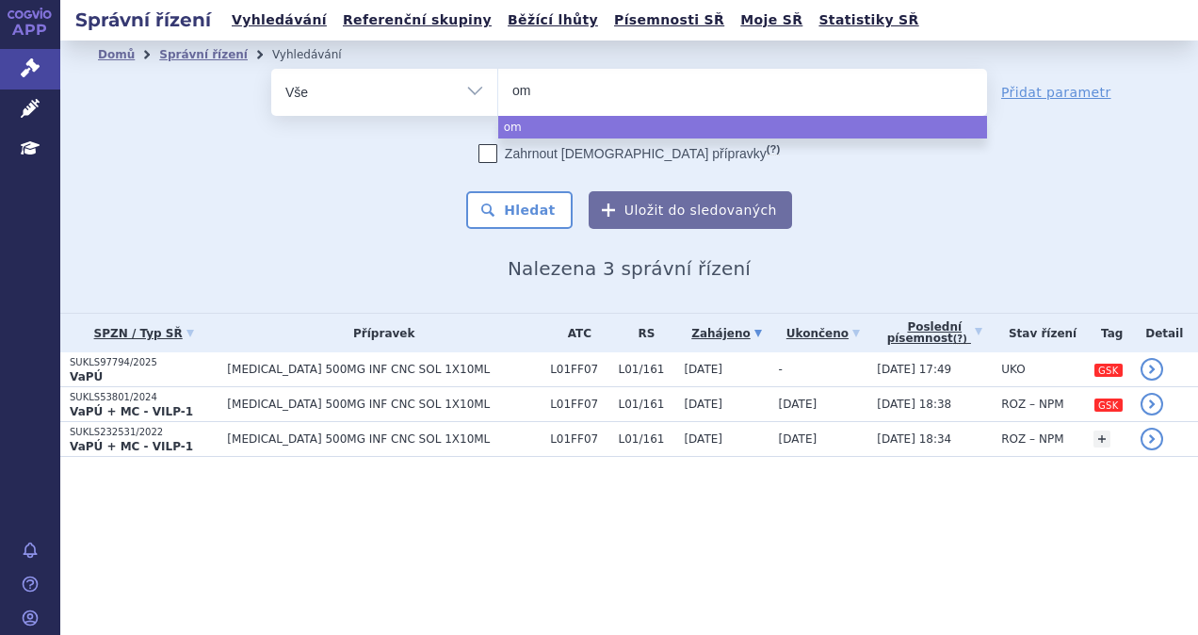
type input "omj"
type input "omjj"
type input "omjjar"
type input "omjjara"
select select "omjjara"
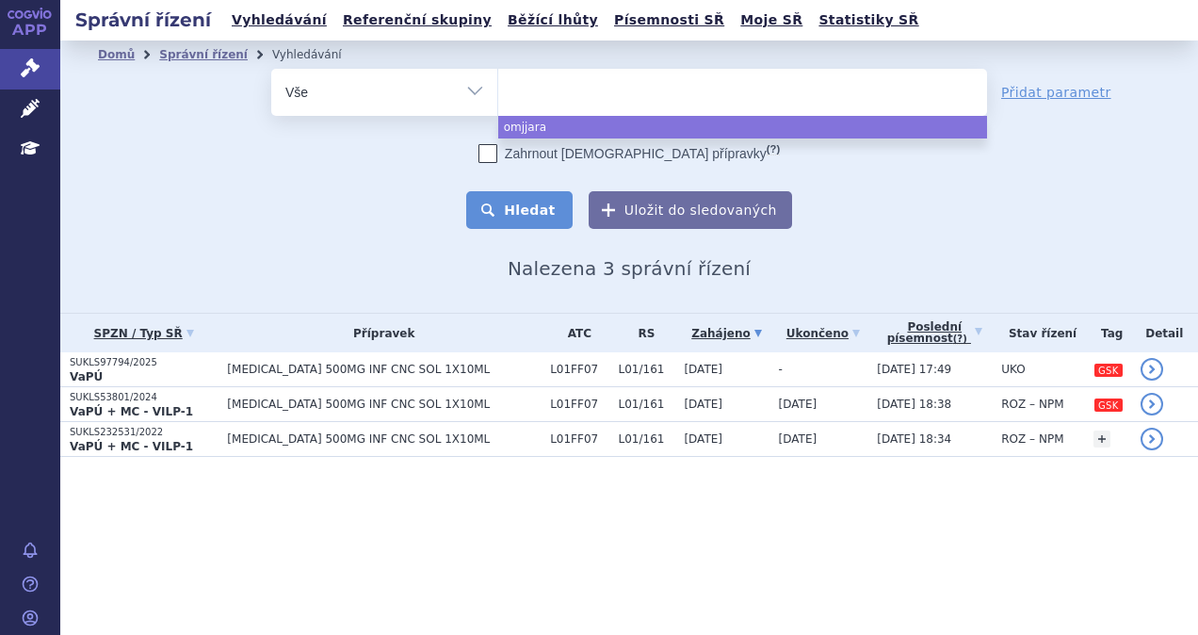
click at [555, 203] on button "Hledat" at bounding box center [519, 210] width 106 height 38
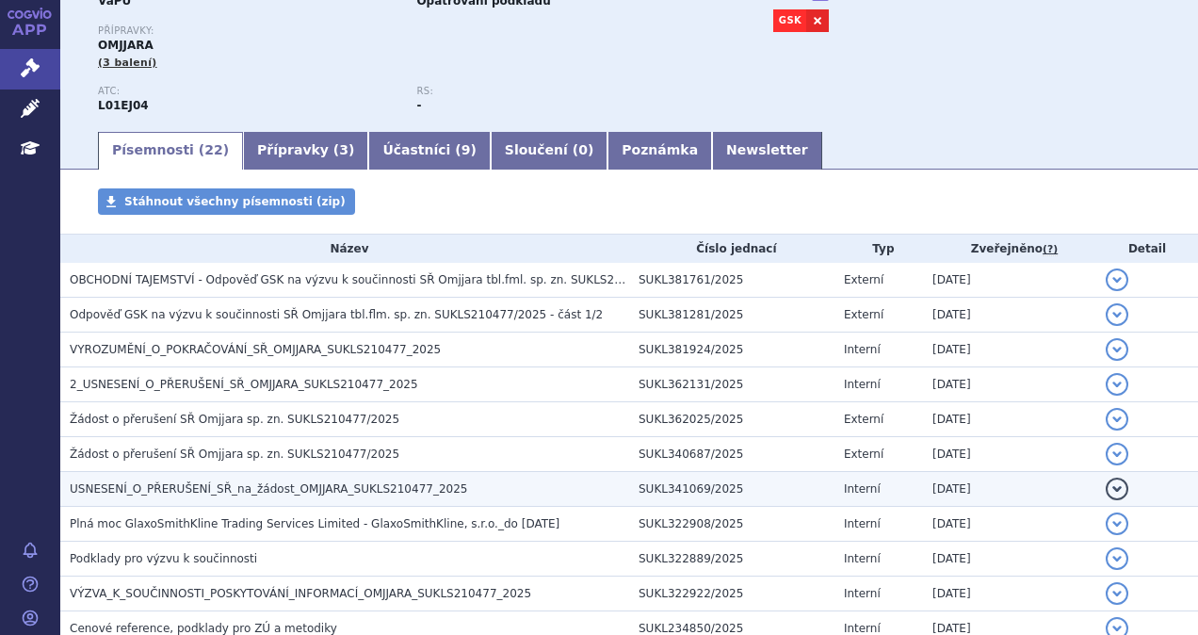
scroll to position [282, 0]
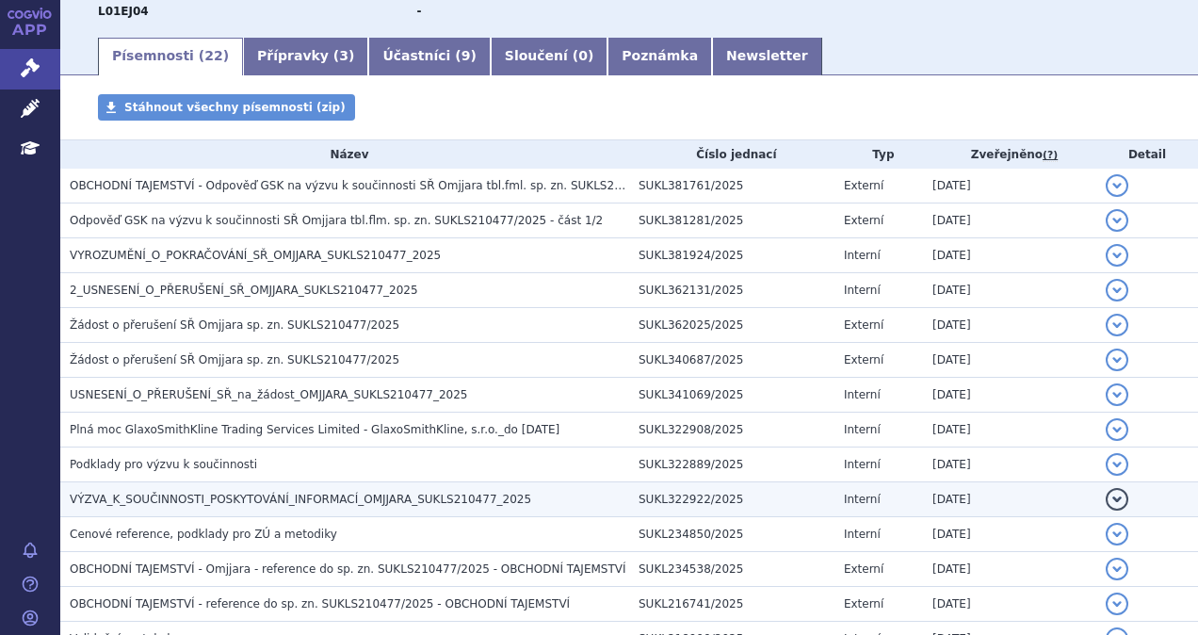
click at [254, 492] on span "VÝZVA_K_SOUČINNOSTI_POSKYTOVÁNÍ_INFORMACÍ_OMJJARA_SUKLS210477_2025" at bounding box center [300, 498] width 461 height 13
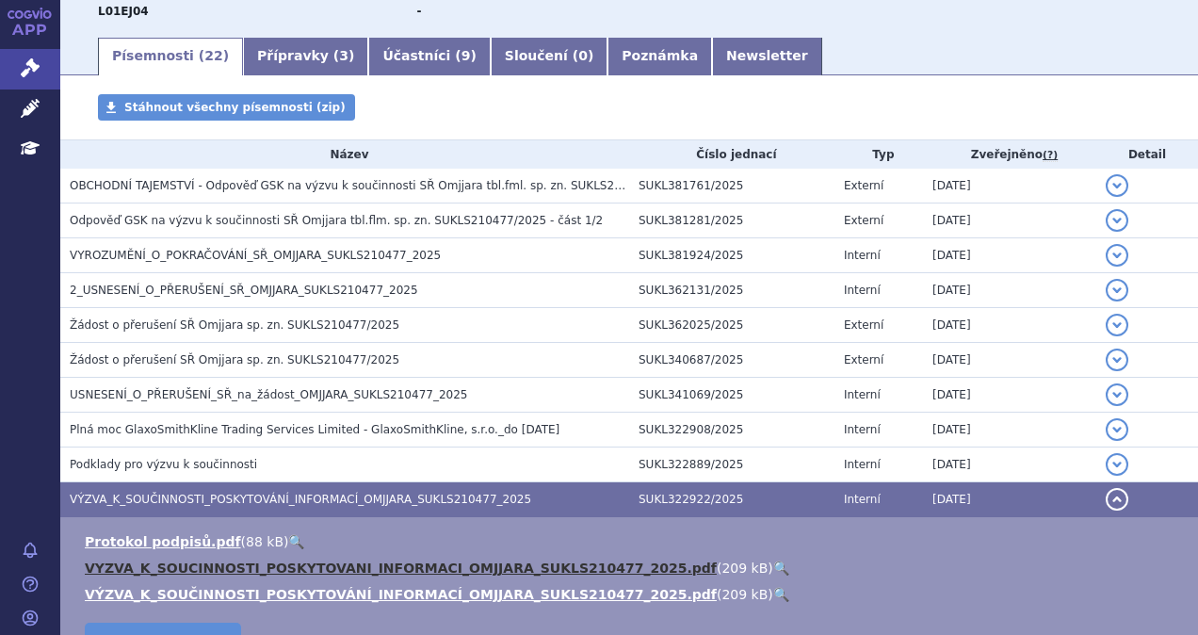
click at [246, 568] on link "VYZVA_K_SOUCINNOSTI_POSKYTOVANI_INFORMACI_OMJJARA_SUKLS210477_2025.pdf" at bounding box center [401, 567] width 632 height 15
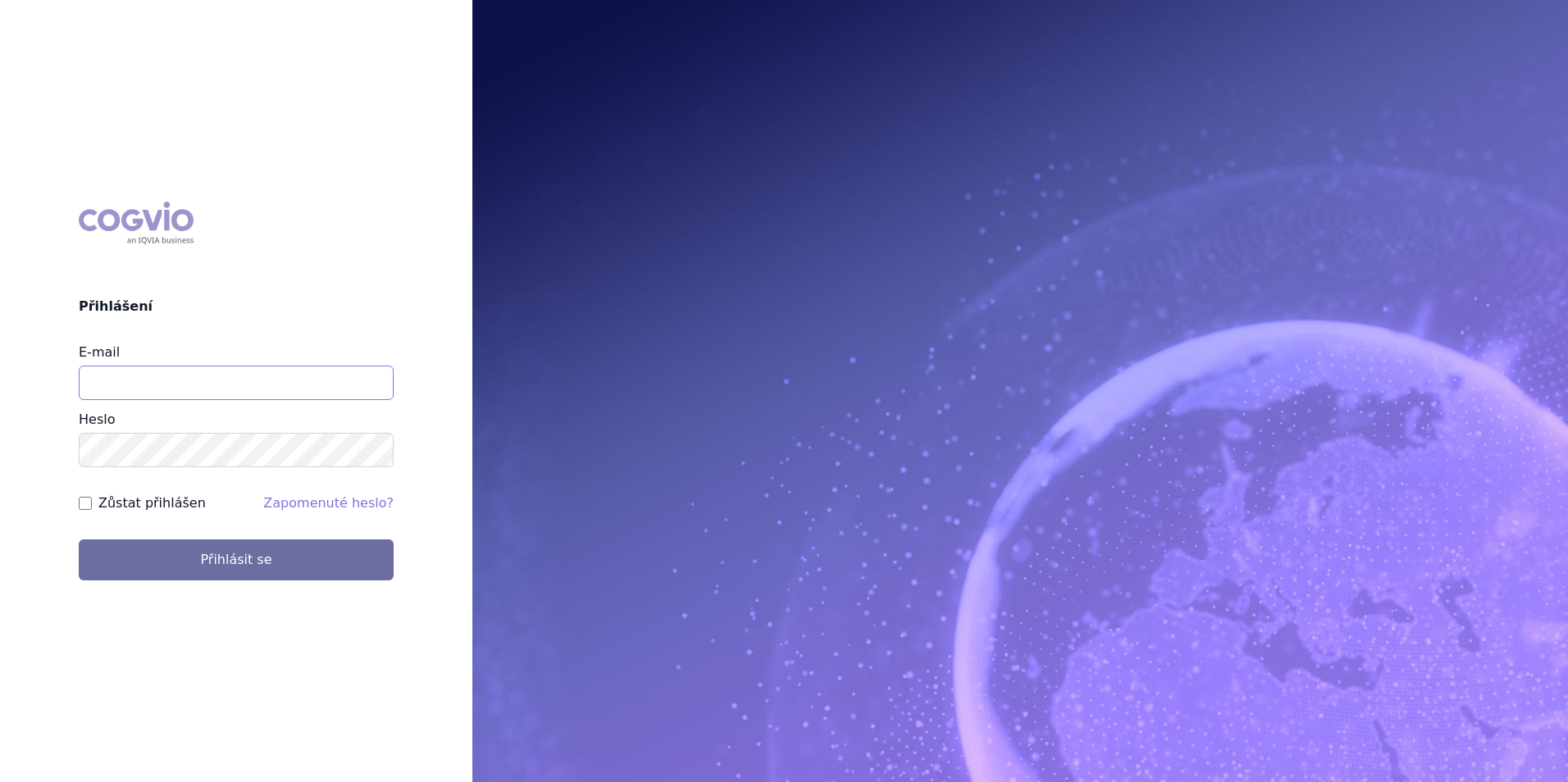
click at [199, 391] on input "E-mail" at bounding box center [236, 383] width 315 height 35
type input "[PERSON_NAME][EMAIL_ADDRESS][DOMAIN_NAME]"
click at [218, 529] on form "E-mail [PERSON_NAME][EMAIL_ADDRESS][DOMAIN_NAME] [GEOGRAPHIC_DATA] Zůstat přihl…" at bounding box center [236, 462] width 315 height 238
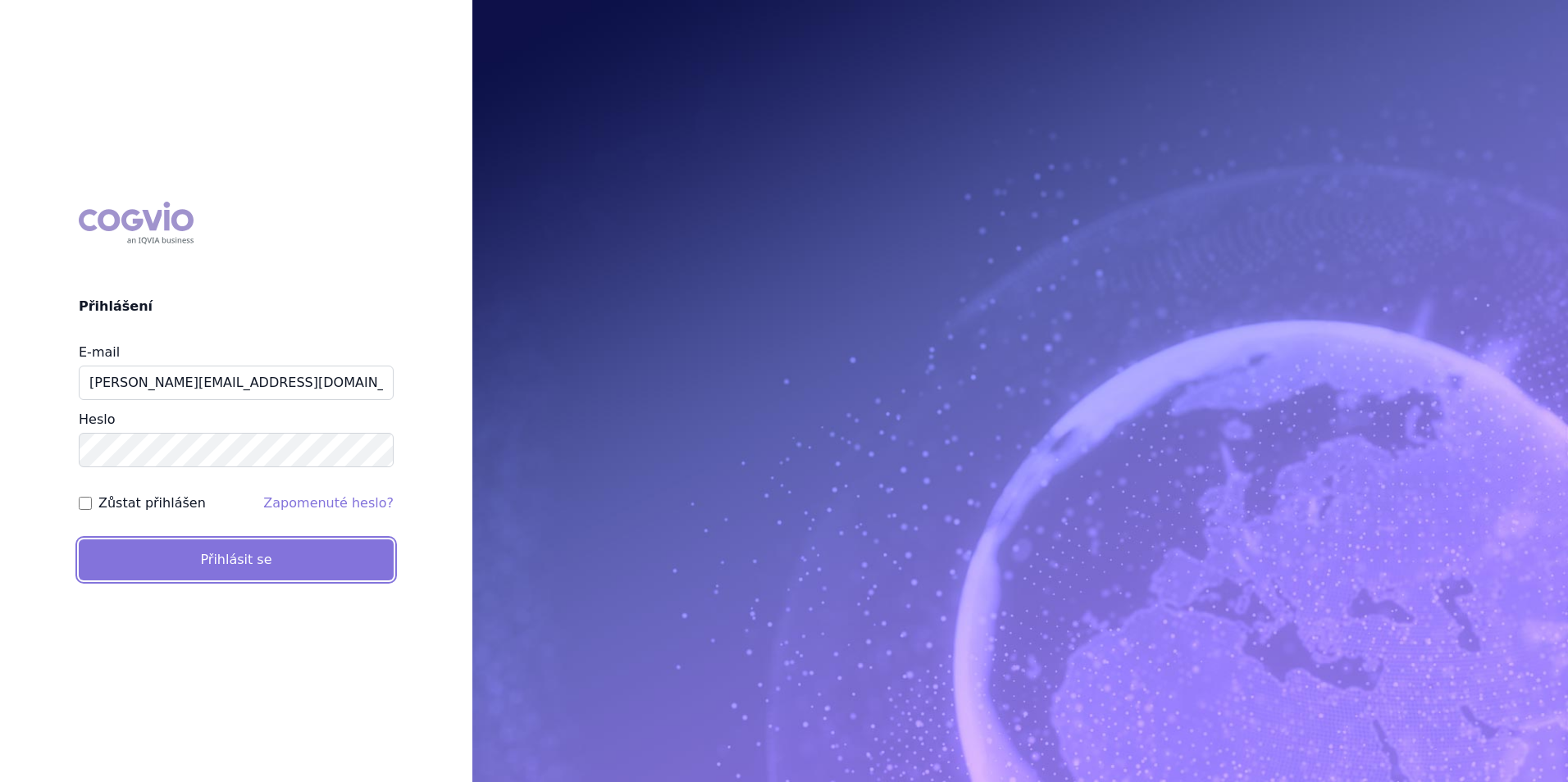
click at [218, 547] on button "Přihlásit se" at bounding box center [236, 559] width 315 height 41
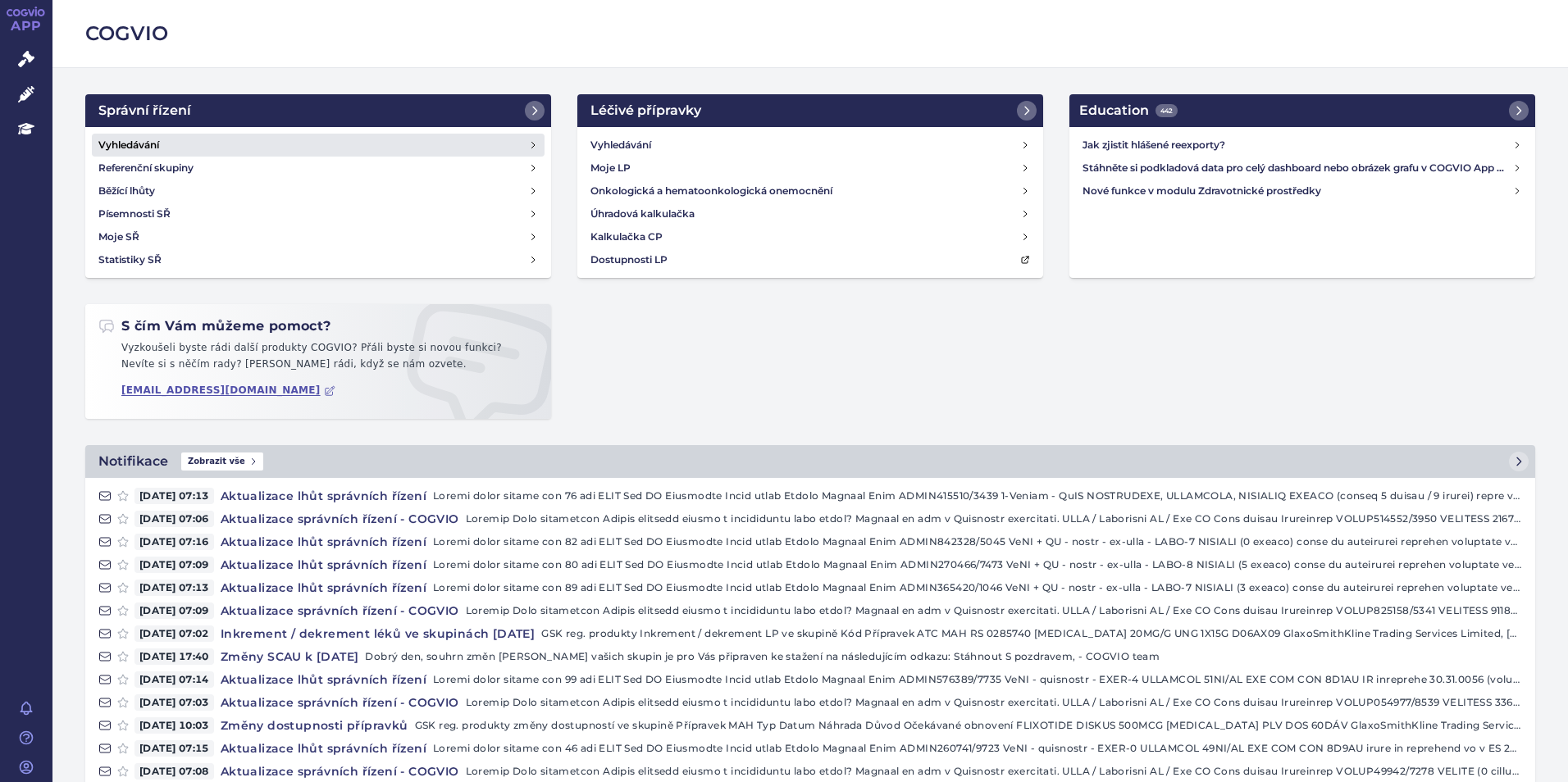
click at [147, 144] on h4 "Vyhledávání" at bounding box center [129, 145] width 61 height 17
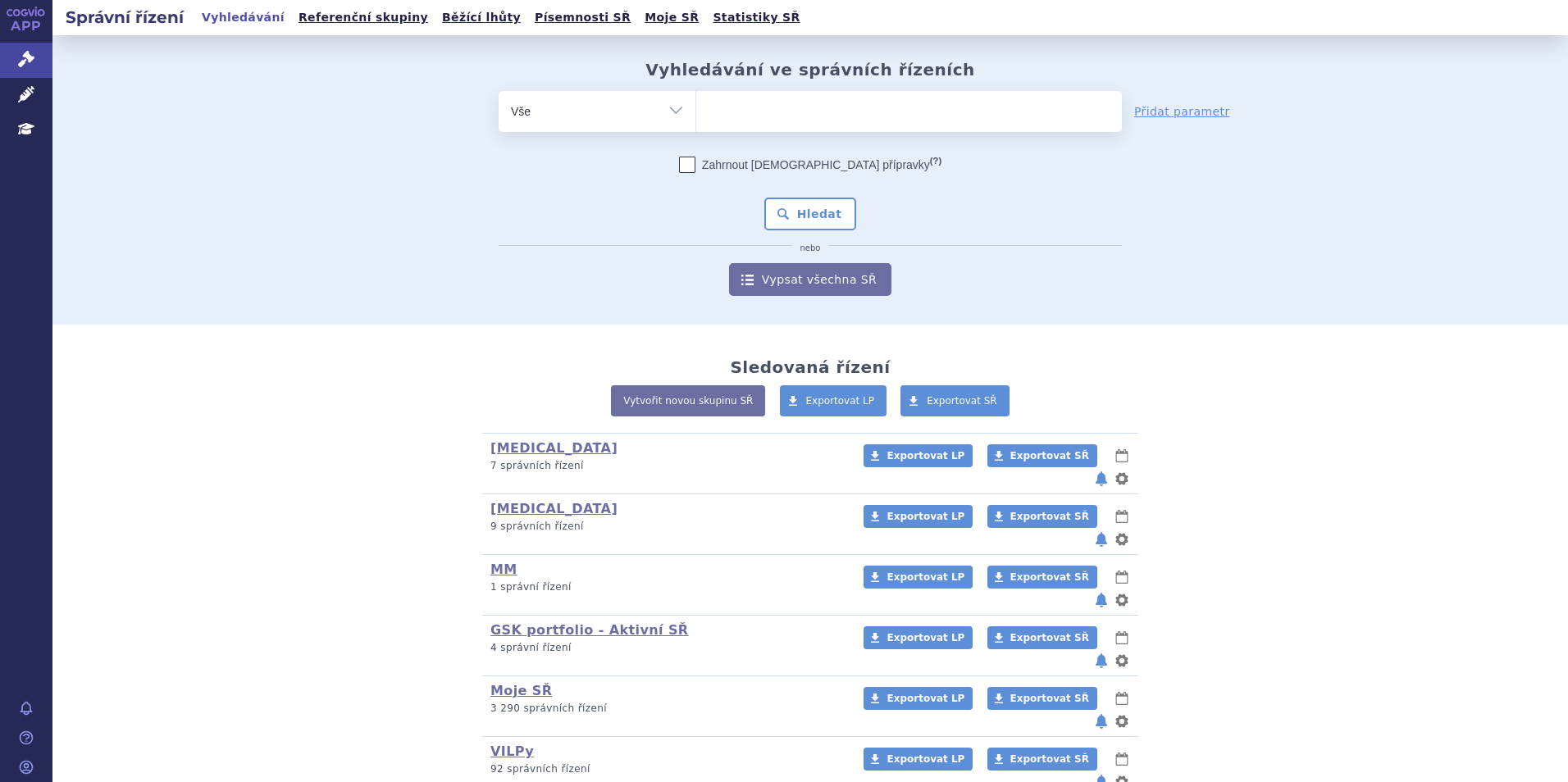
type input "SUKLS253324/2023"
select select "SUKLS253324/2023"
click at [796, 198] on button "Hledat" at bounding box center [810, 214] width 92 height 33
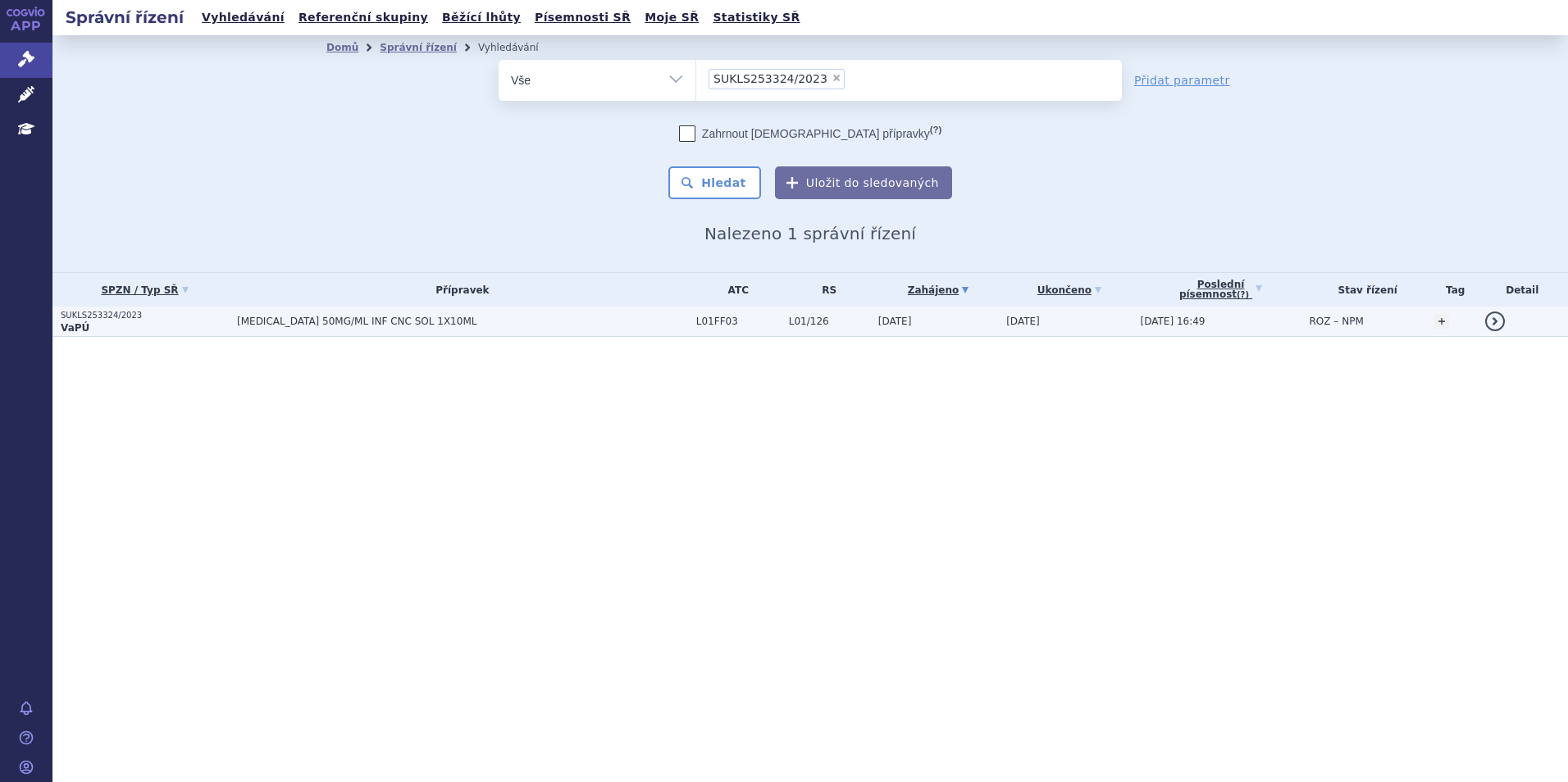
click at [390, 331] on td "[MEDICAL_DATA] 50MG/ML INF CNC SOL 1X10ML" at bounding box center [458, 321] width 459 height 30
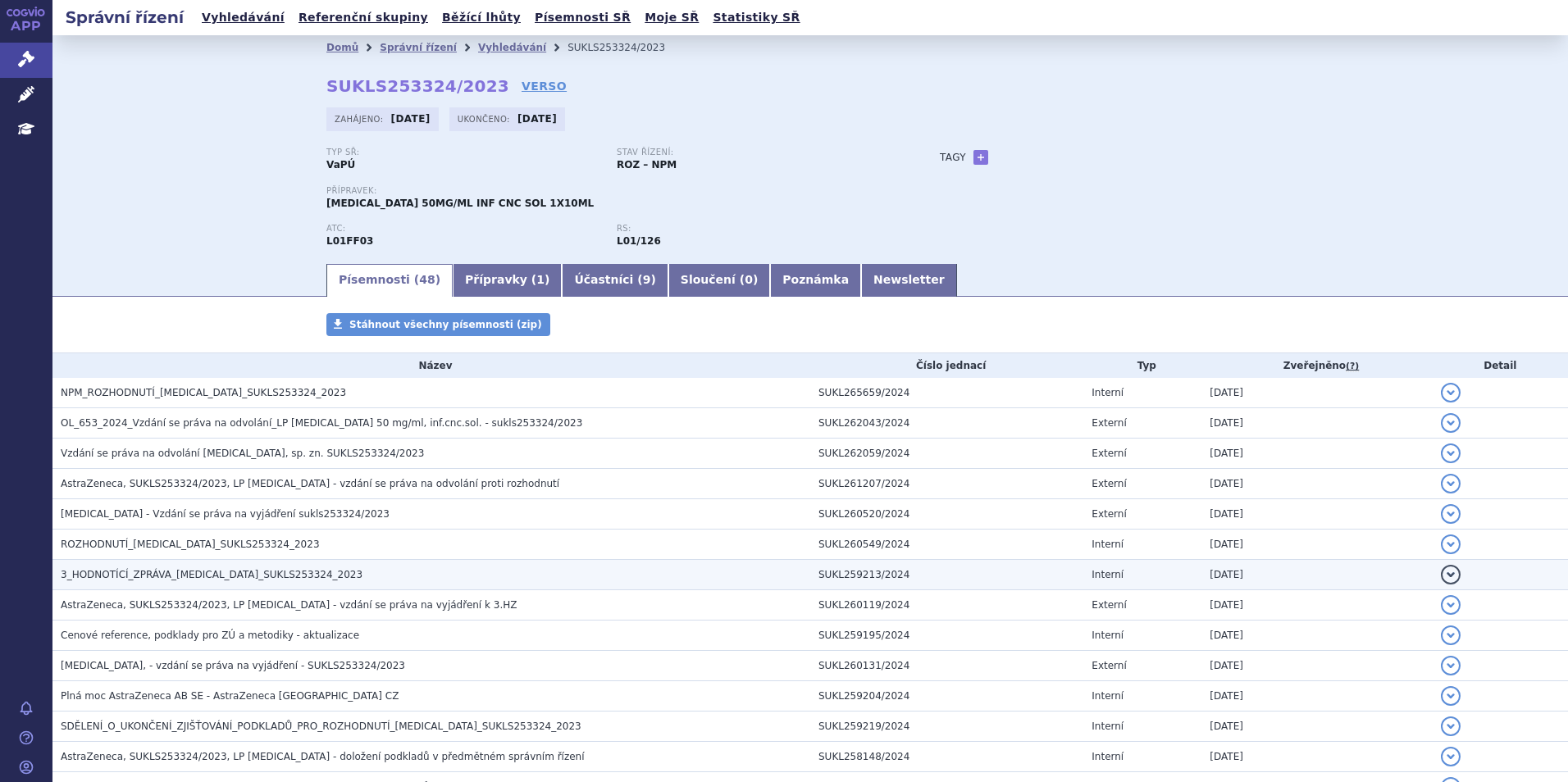
click at [155, 576] on span "3_HODNOTÍCÍ_ZPRÁVA_[MEDICAL_DATA]_SUKLS253324_2023" at bounding box center [212, 574] width 301 height 11
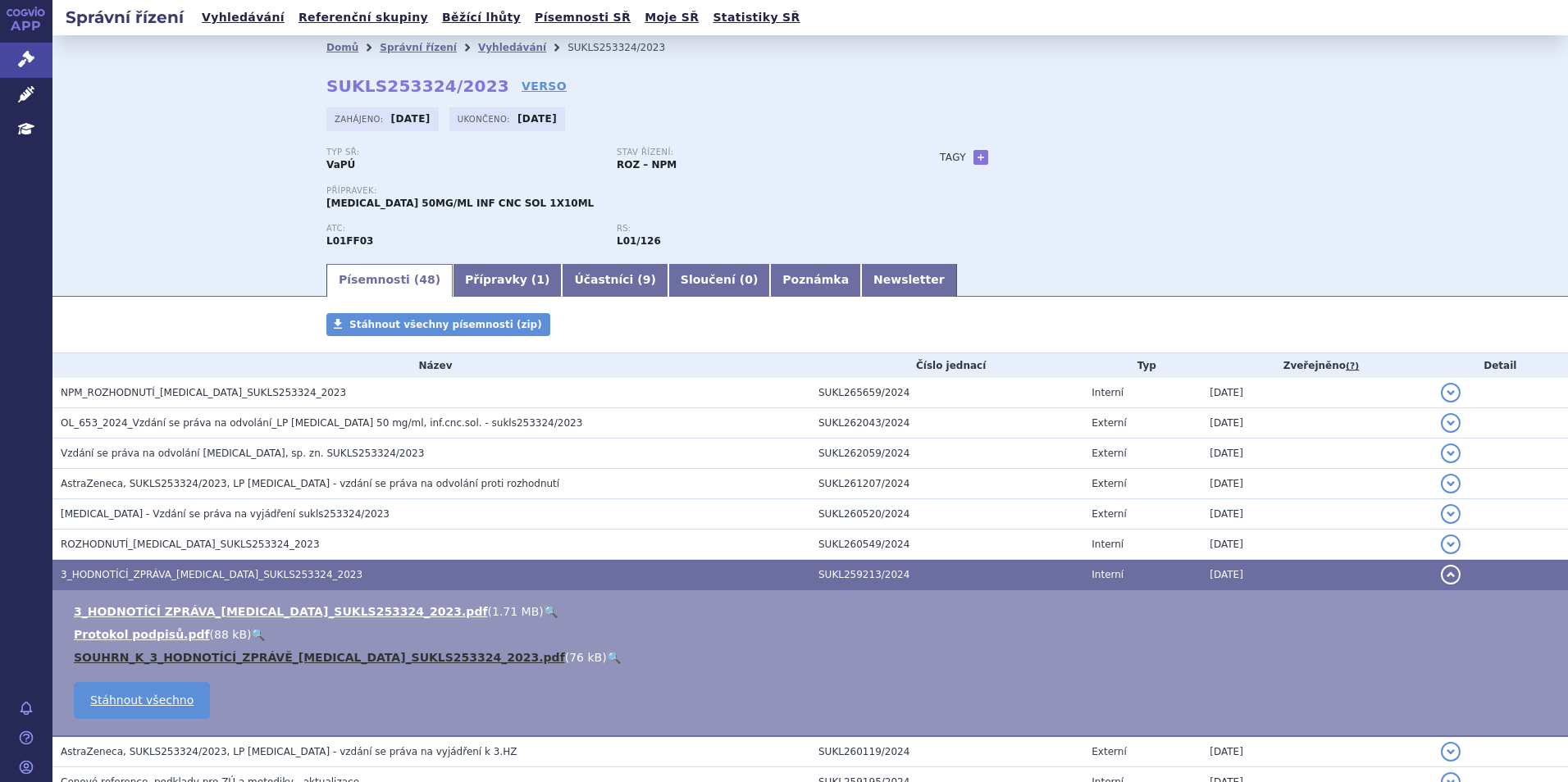
click at [186, 661] on link "SOUHRN_K_3_HODNOTÍCÍ_ZPRÁVĚ_[MEDICAL_DATA]_SUKLS253324_2023.pdf" at bounding box center [320, 657] width 491 height 13
click at [245, 16] on link "Vyhledávání" at bounding box center [243, 17] width 92 height 22
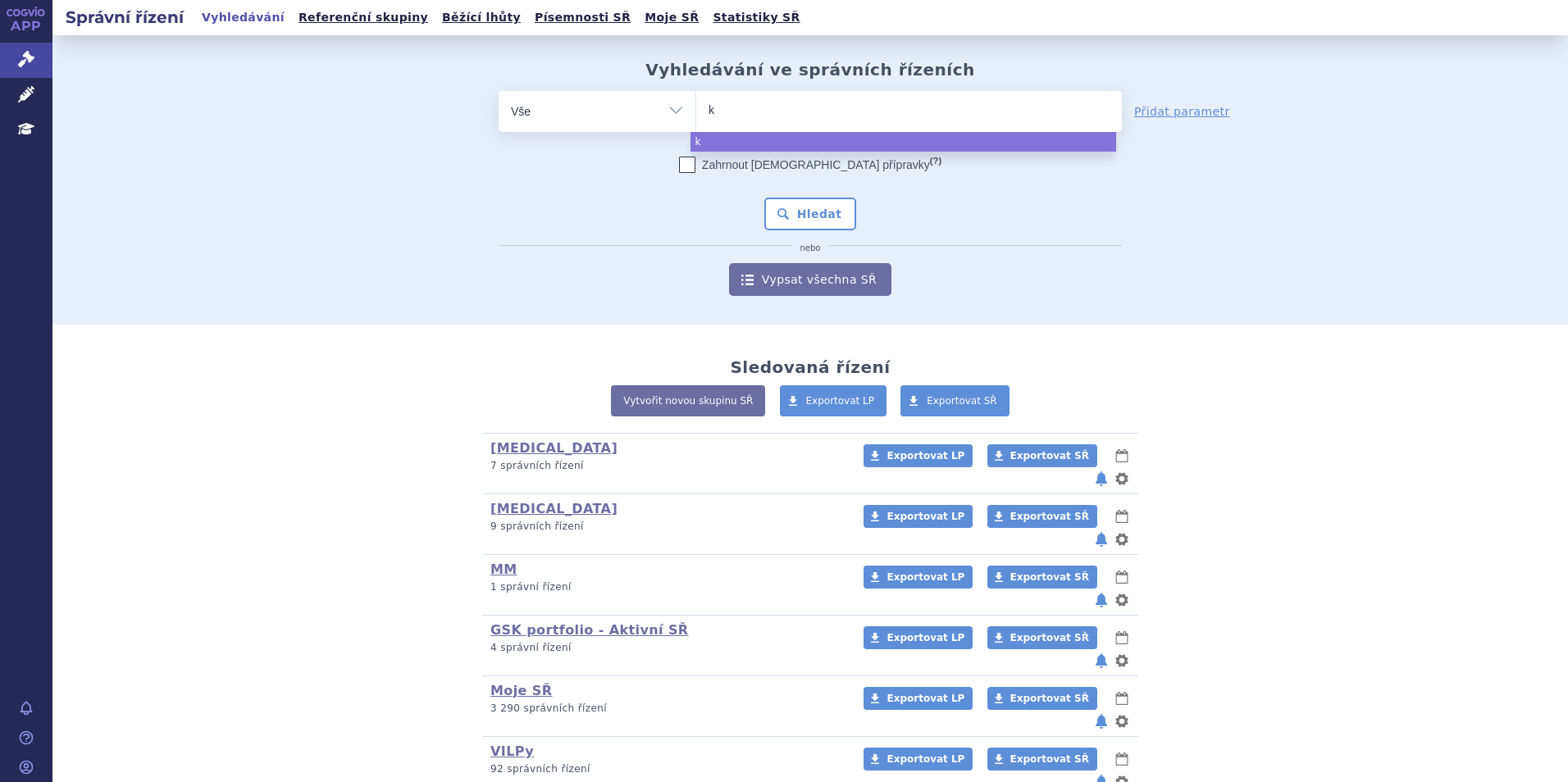
type input "ke"
type input "key"
type input "ke"
type input "k"
